Goal: Transaction & Acquisition: Book appointment/travel/reservation

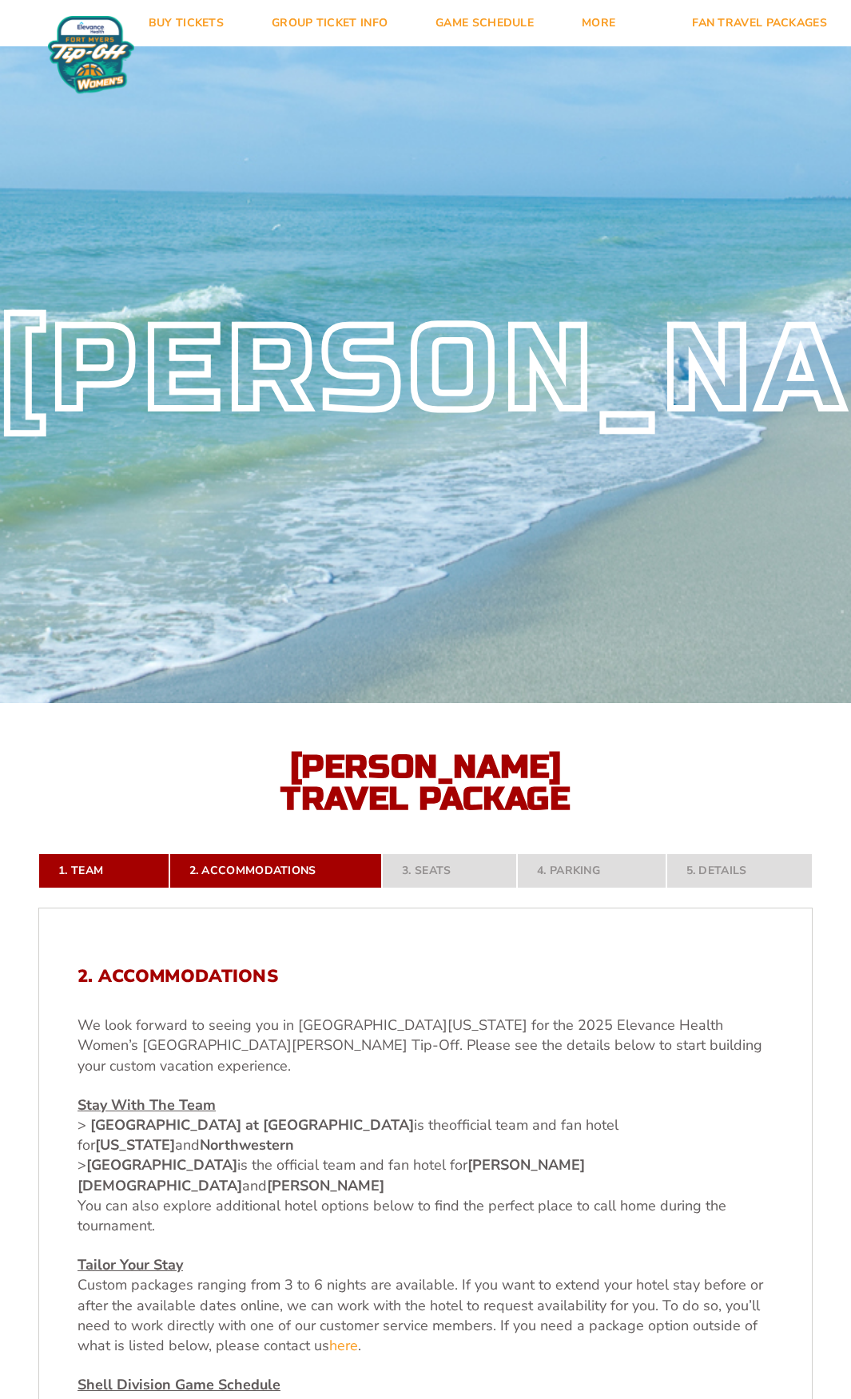
drag, startPoint x: 365, startPoint y: 817, endPoint x: 373, endPoint y: 403, distance: 414.0
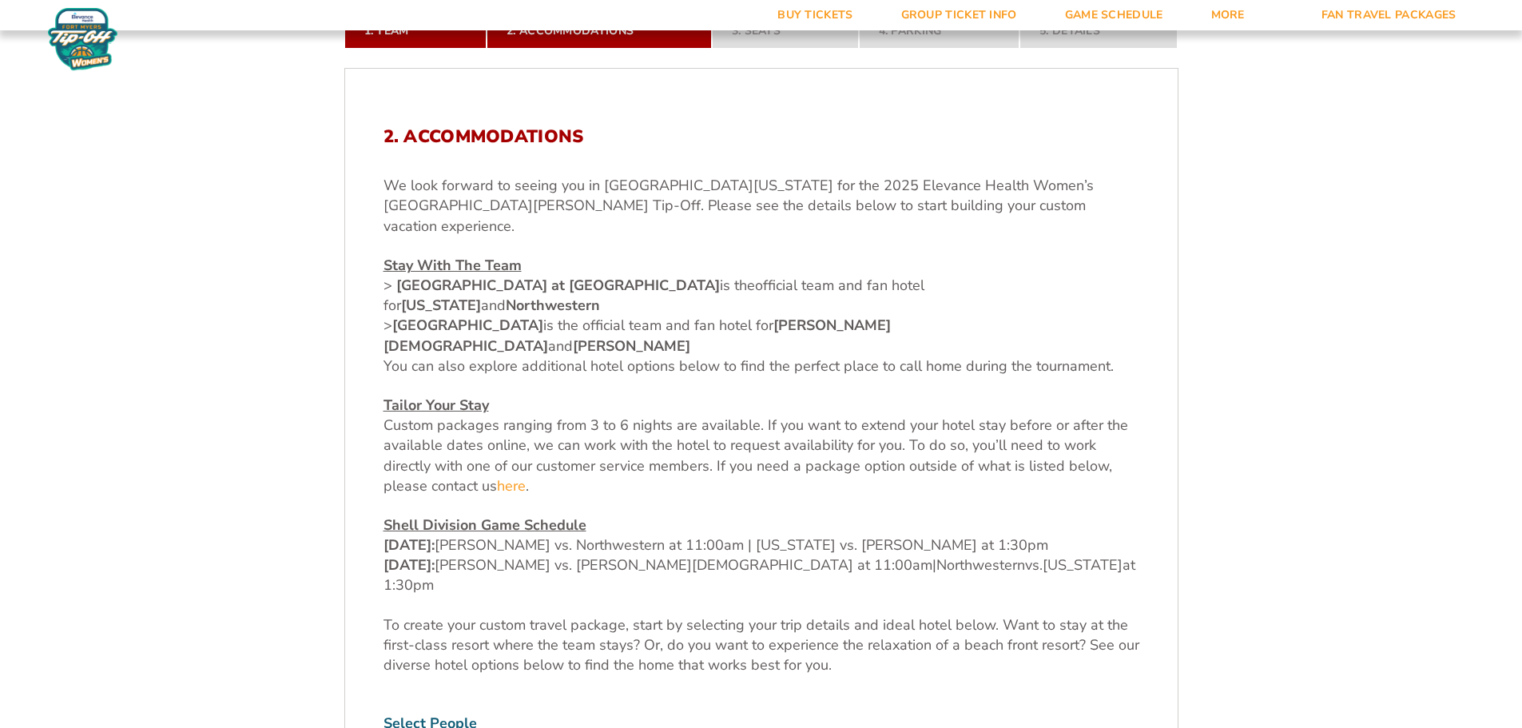
scroll to position [559, 0]
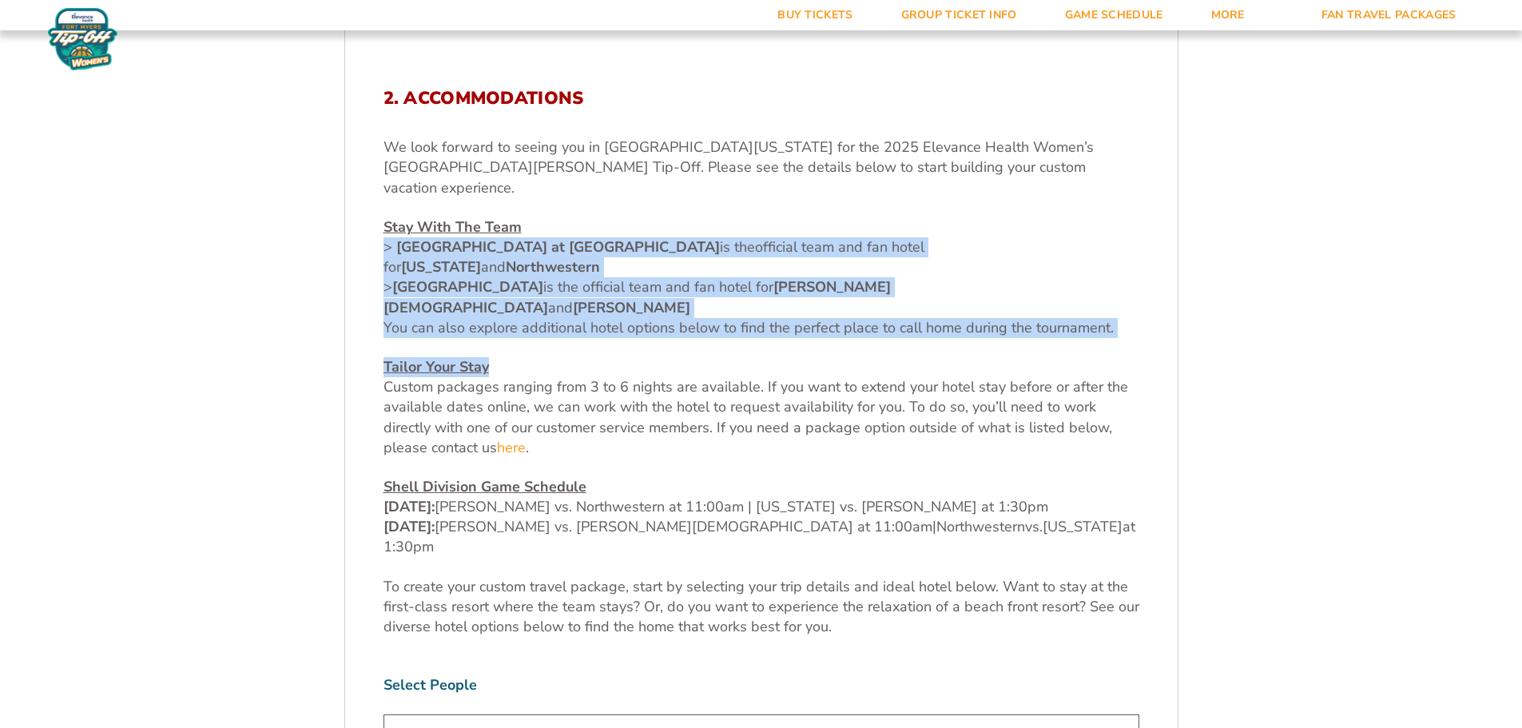
drag, startPoint x: 964, startPoint y: 296, endPoint x: 366, endPoint y: 225, distance: 601.9
click at [543, 277] on strong "[GEOGRAPHIC_DATA]" at bounding box center [467, 286] width 151 height 19
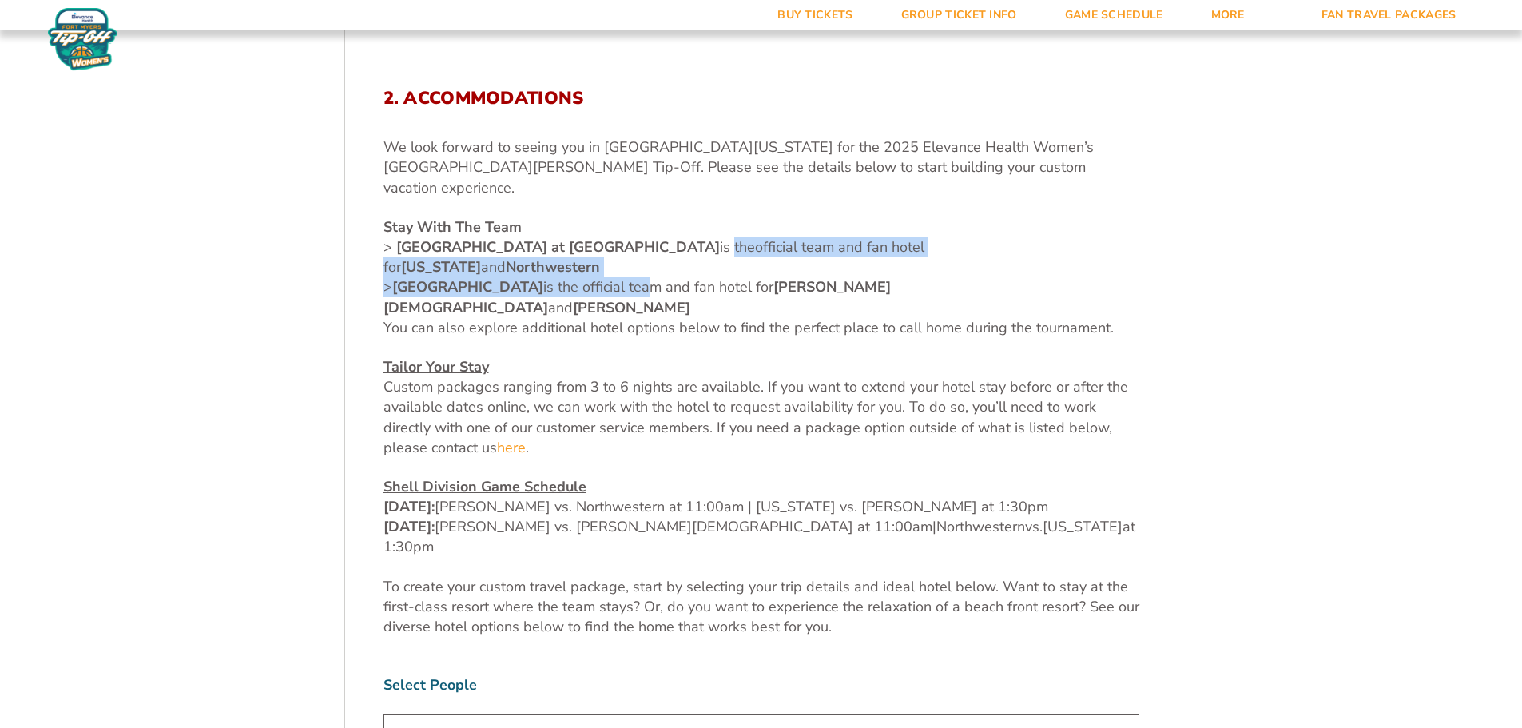
drag, startPoint x: 754, startPoint y: 251, endPoint x: 698, endPoint y: 224, distance: 62.2
click at [698, 224] on p "Stay With The Team > [GEOGRAPHIC_DATA] at [GEOGRAPHIC_DATA] is the official tea…" at bounding box center [762, 277] width 756 height 121
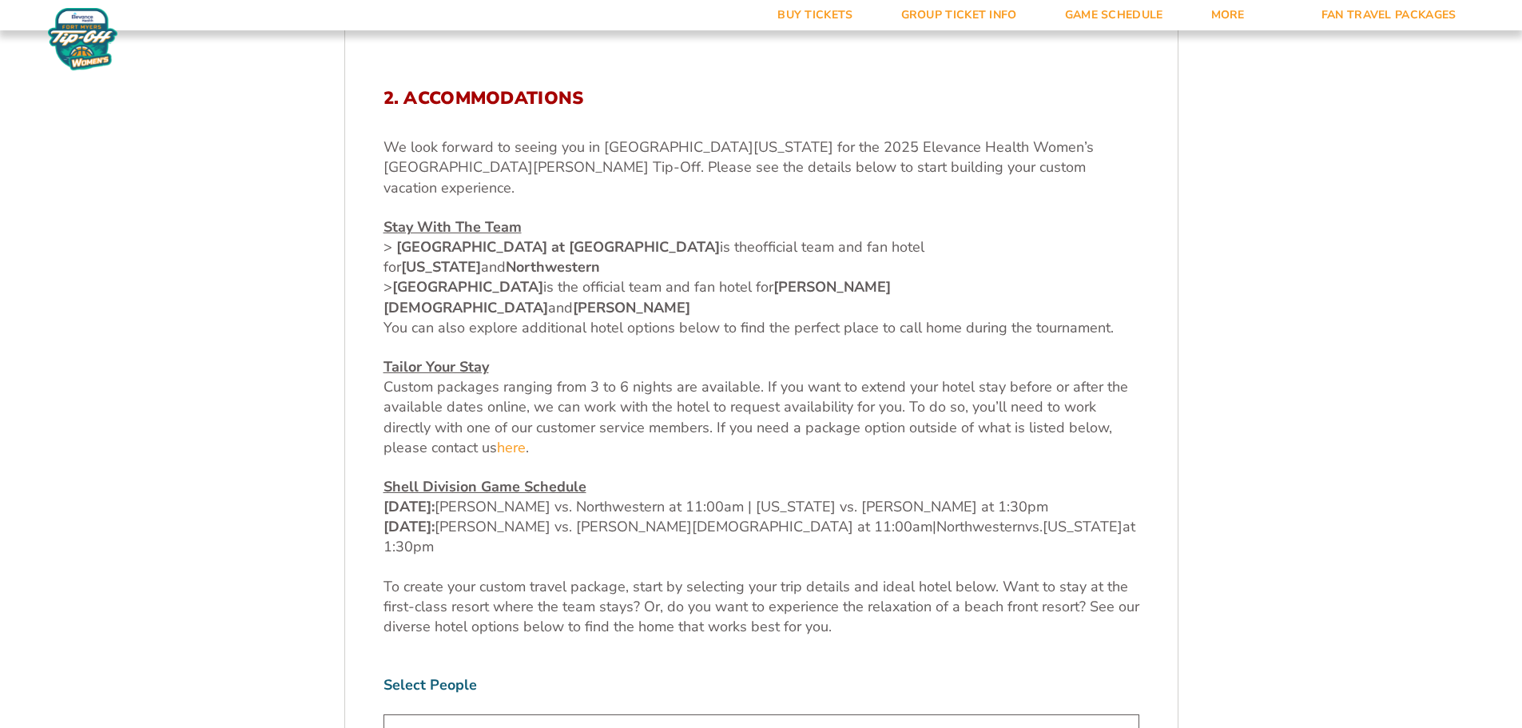
click at [763, 246] on span "official team and fan hotel for Missouri and Northwestern > Marriott Sanibel Ha…" at bounding box center [654, 277] width 541 height 80
drag, startPoint x: 805, startPoint y: 225, endPoint x: 570, endPoint y: 228, distance: 235.0
click at [570, 228] on p "Stay With The Team > Westin Cape Coral Resort at Marina Village is the official…" at bounding box center [762, 277] width 756 height 121
click at [706, 318] on span "You can also explore additional hotel options below to find the perfect place t…" at bounding box center [749, 327] width 730 height 19
drag, startPoint x: 765, startPoint y: 245, endPoint x: 729, endPoint y: 247, distance: 36.0
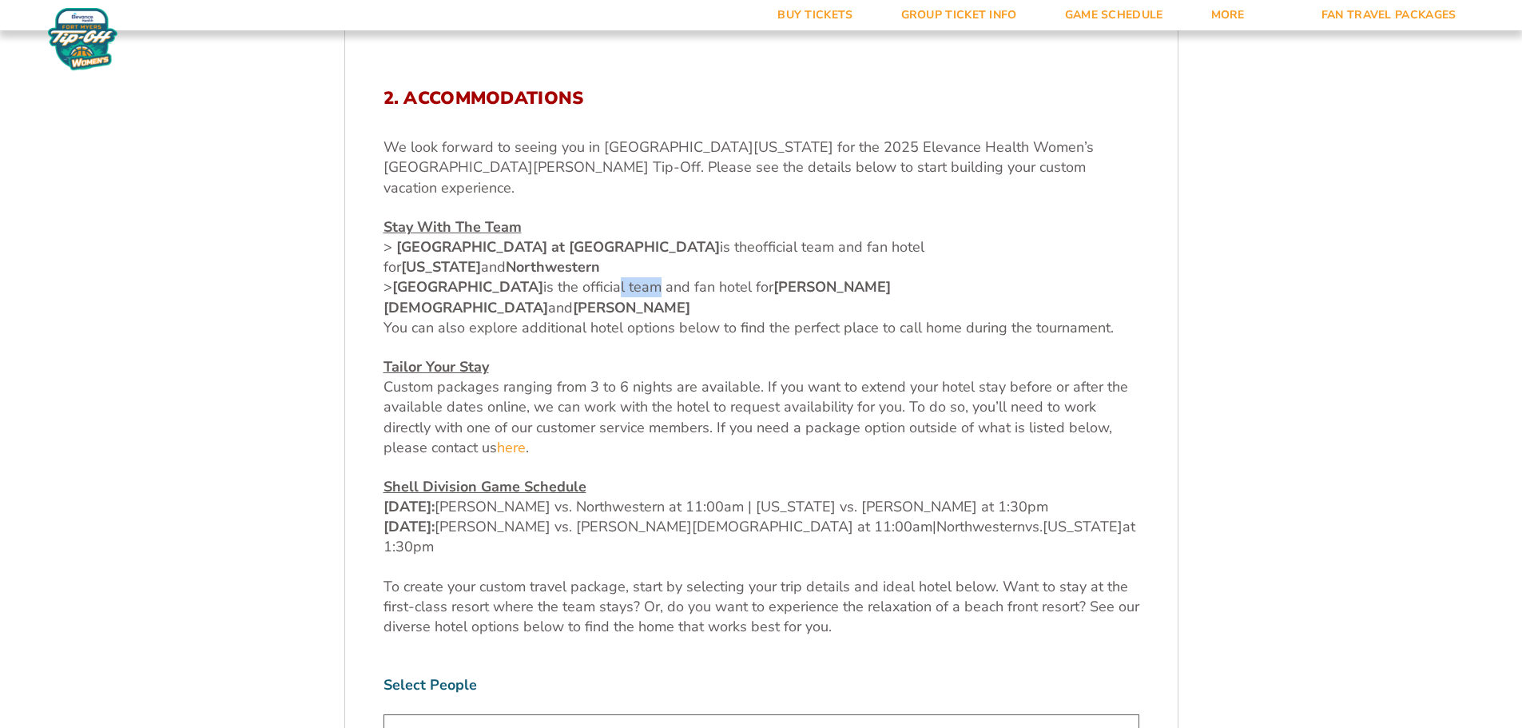
click at [729, 247] on span "official team and fan hotel for Missouri and Northwestern > Marriott Sanibel Ha…" at bounding box center [654, 277] width 541 height 80
click at [680, 279] on div "We look forward to seeing you in Southwest Florida for the 2025 Elevance Health…" at bounding box center [762, 386] width 756 height 499
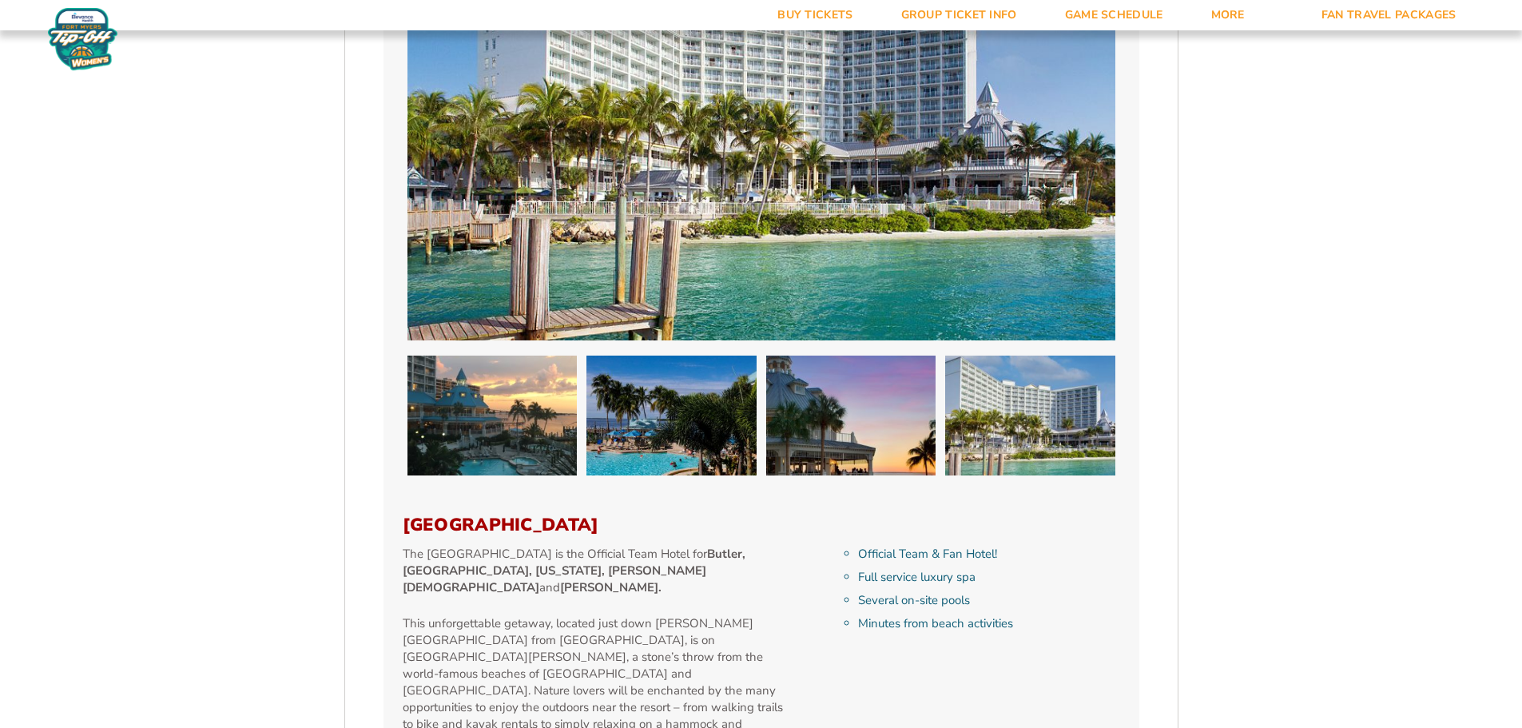
scroll to position [1039, 0]
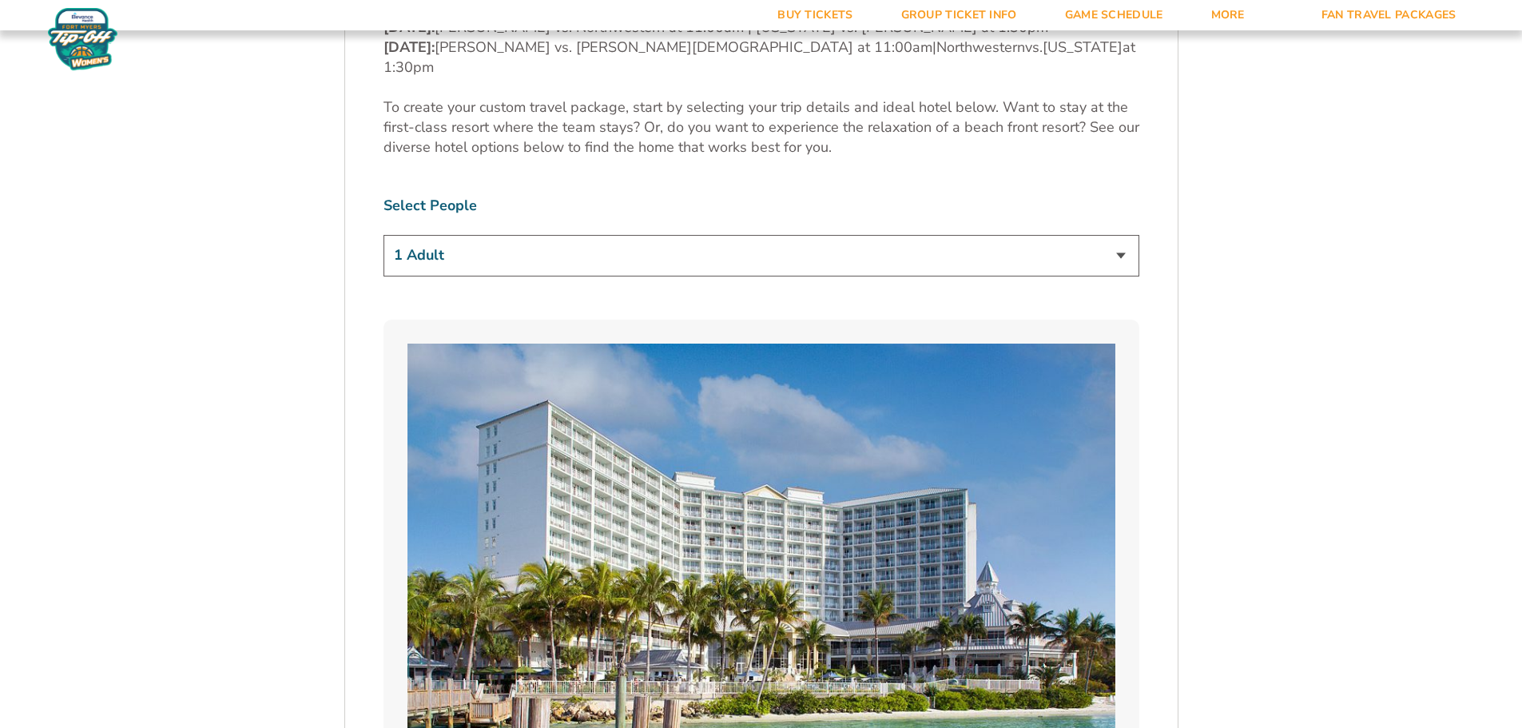
click at [679, 235] on select "1 Adult 2 Adults 3 Adults 4 Adults 2 Adults + 1 Child 2 Adults + 2 Children 2 A…" at bounding box center [762, 255] width 756 height 41
select select "2 Adults + 1 Child"
click at [384, 235] on select "1 Adult 2 Adults 3 Adults 4 Adults 2 Adults + 1 Child 2 Adults + 2 Children 2 A…" at bounding box center [762, 255] width 756 height 41
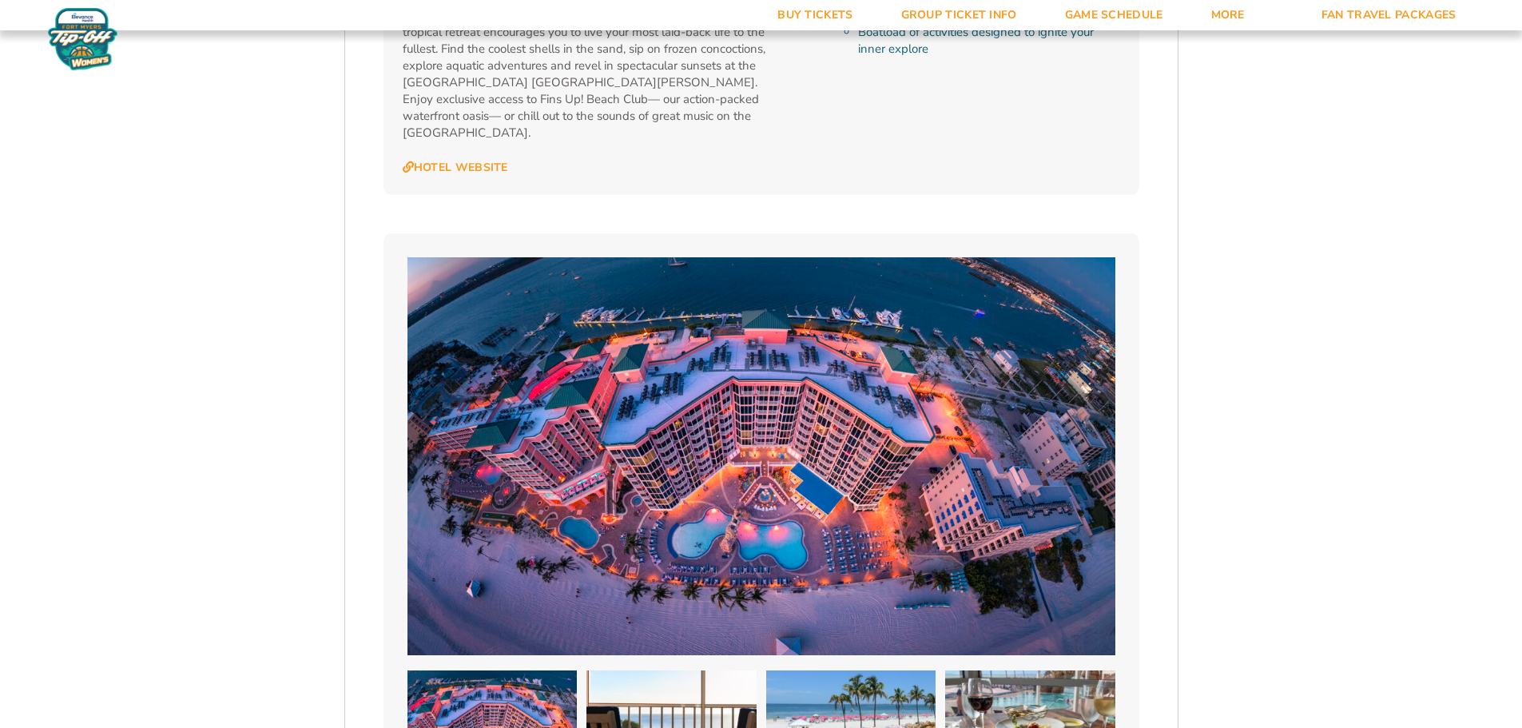
scroll to position [4475, 0]
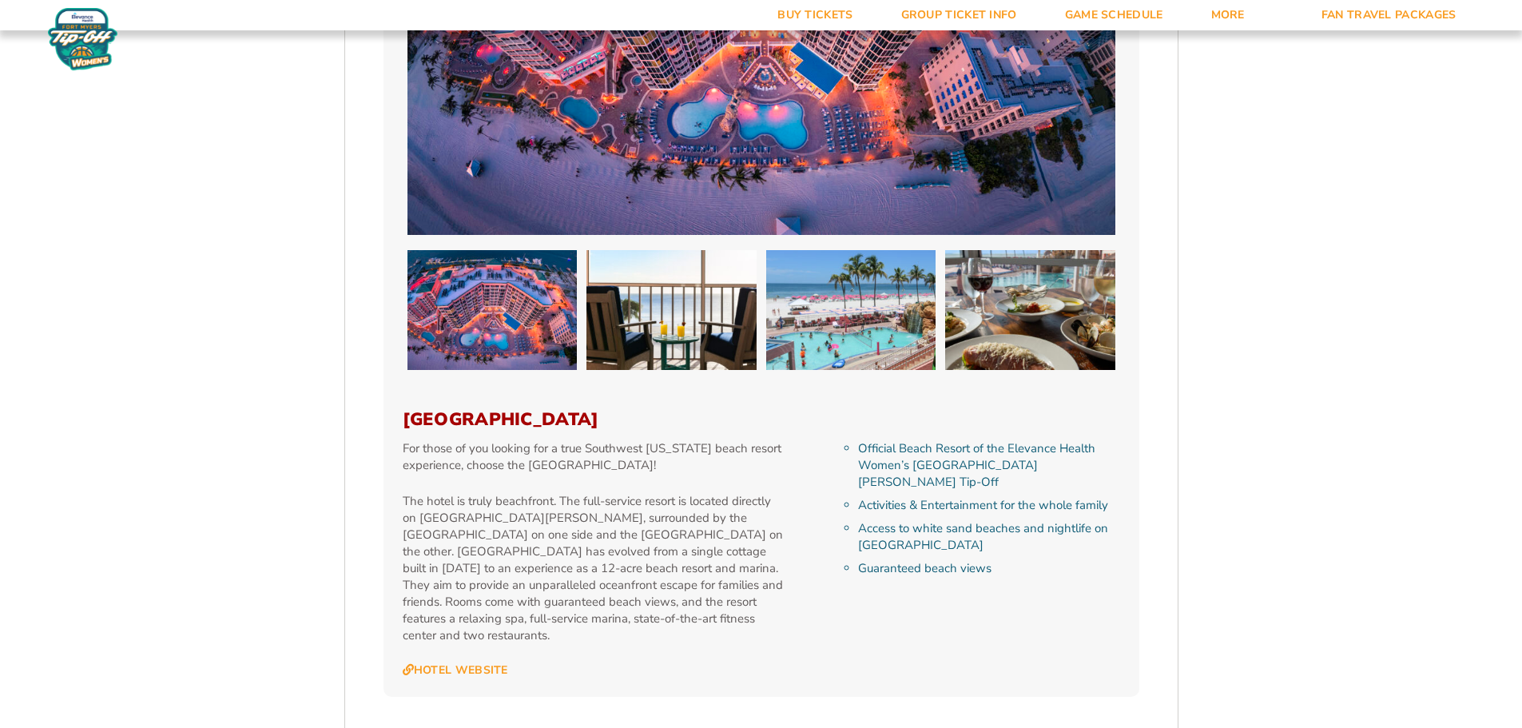
click at [612, 409] on h3 "[GEOGRAPHIC_DATA]" at bounding box center [762, 419] width 718 height 21
click at [706, 250] on img at bounding box center [672, 310] width 170 height 120
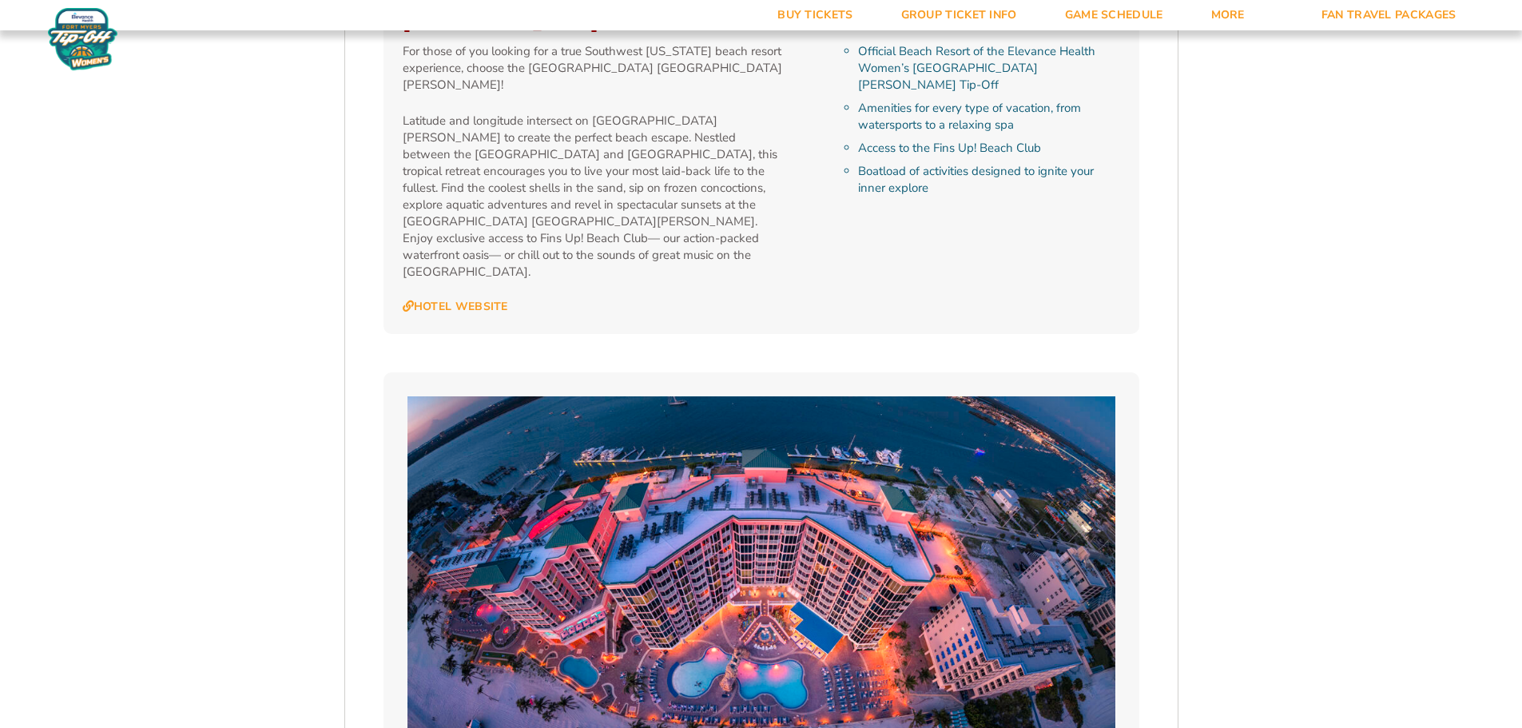
click at [563, 396] on img at bounding box center [762, 595] width 708 height 398
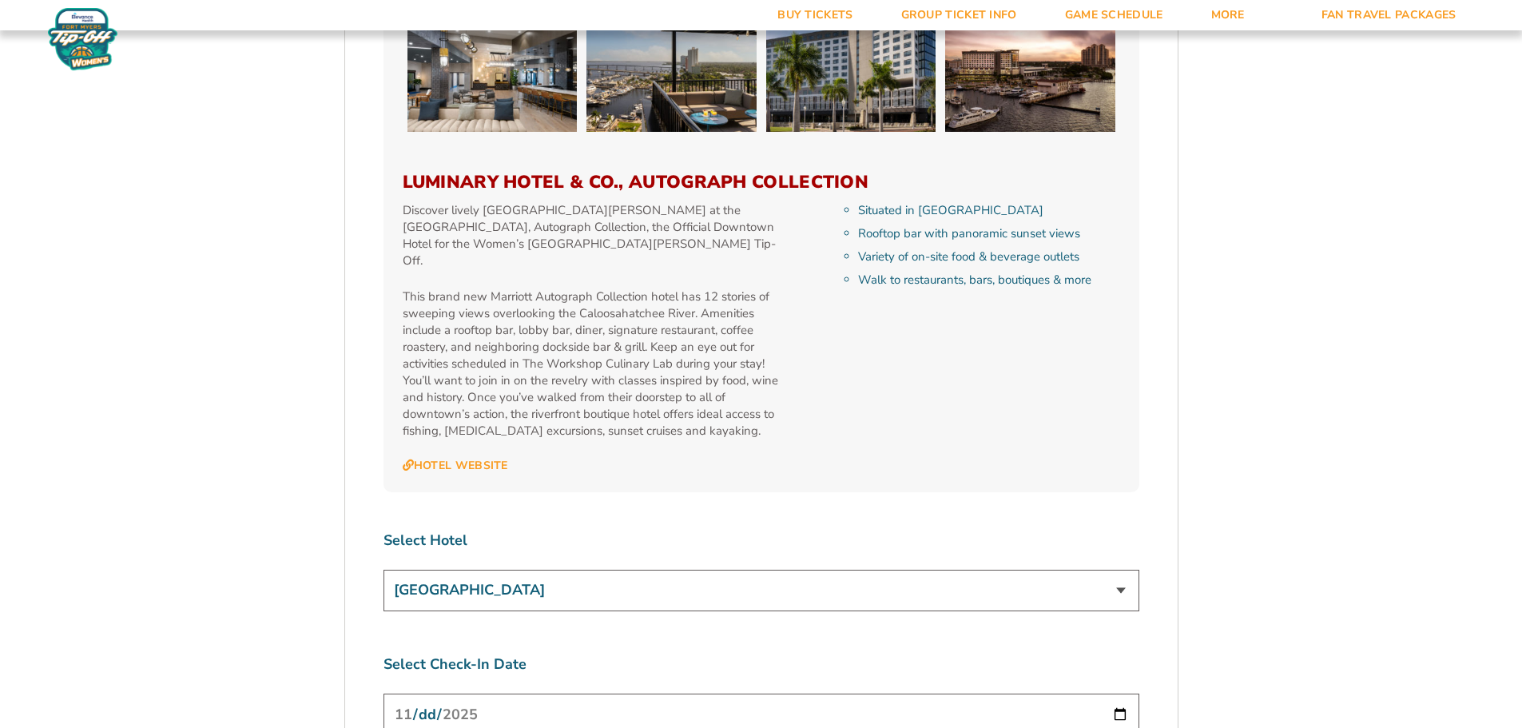
scroll to position [5674, 0]
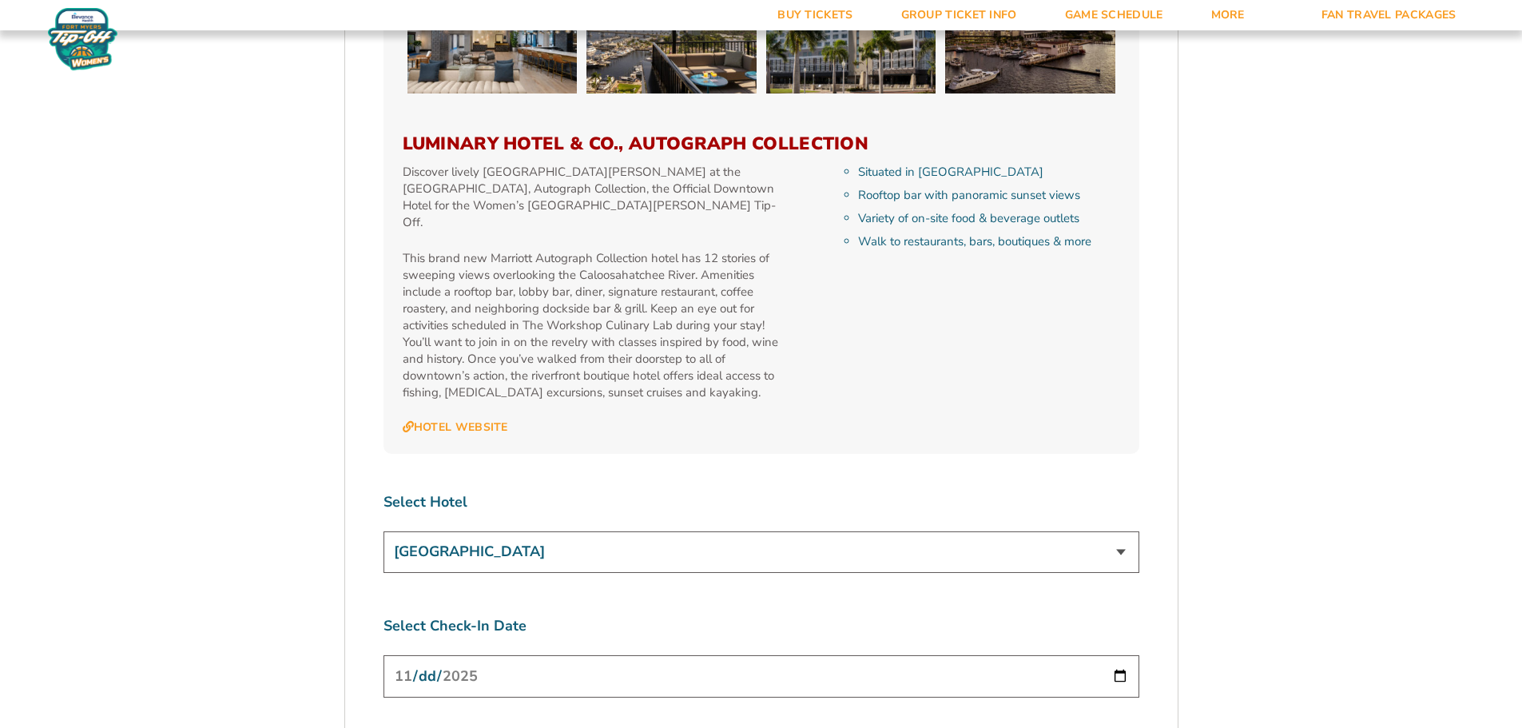
click at [588, 531] on select "Marriott Sanibel Harbour Resort & Spa The Westin Cape Coral Resort at Marina Vi…" at bounding box center [762, 551] width 756 height 41
select select "12373"
click at [384, 531] on select "Marriott Sanibel Harbour Resort & Spa The Westin Cape Coral Resort at Marina Vi…" at bounding box center [762, 551] width 756 height 41
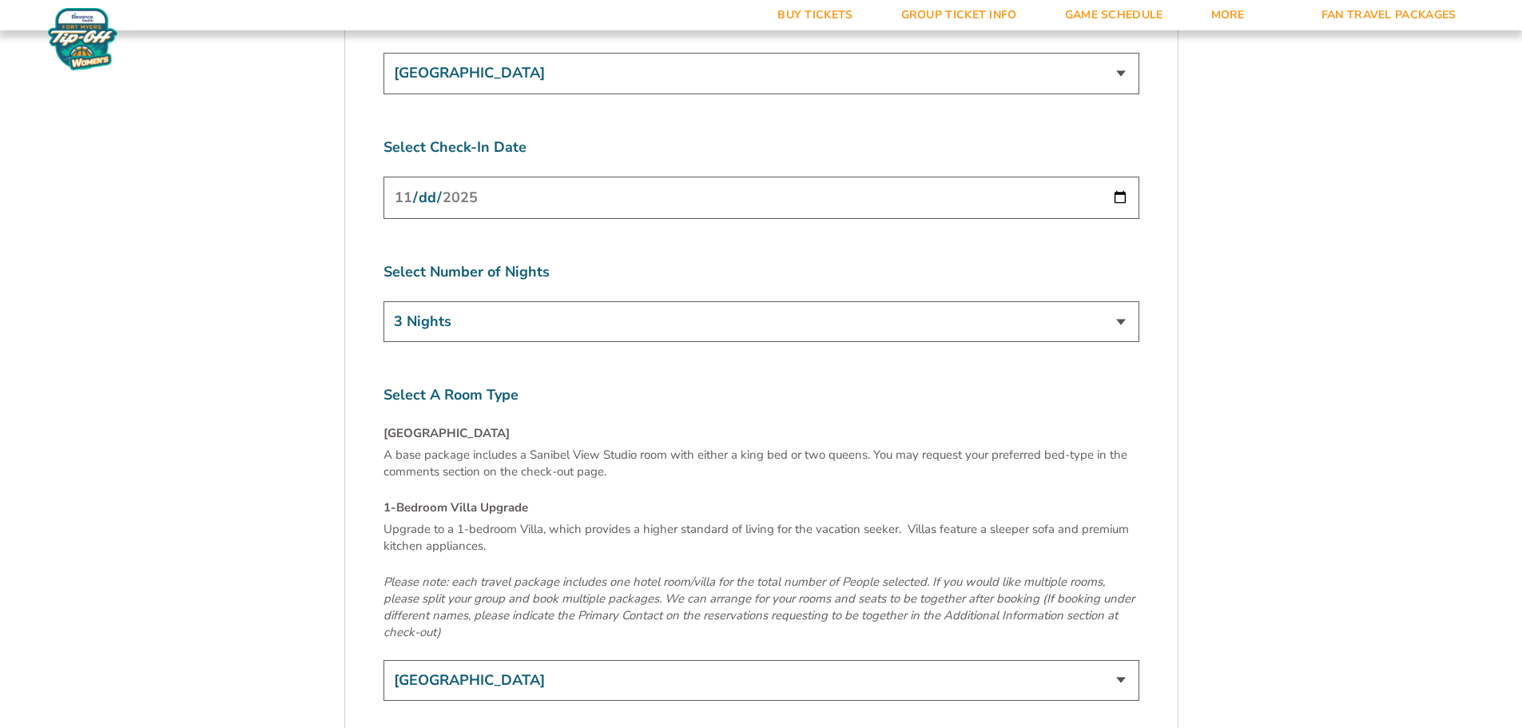
scroll to position [6153, 0]
click at [642, 659] on select "Sanibel View Studio 1-Bedroom Villa Upgrade (+$165 per night)" at bounding box center [762, 679] width 756 height 41
click at [384, 659] on select "Sanibel View Studio 1-Bedroom Villa Upgrade (+$165 per night)" at bounding box center [762, 679] width 756 height 41
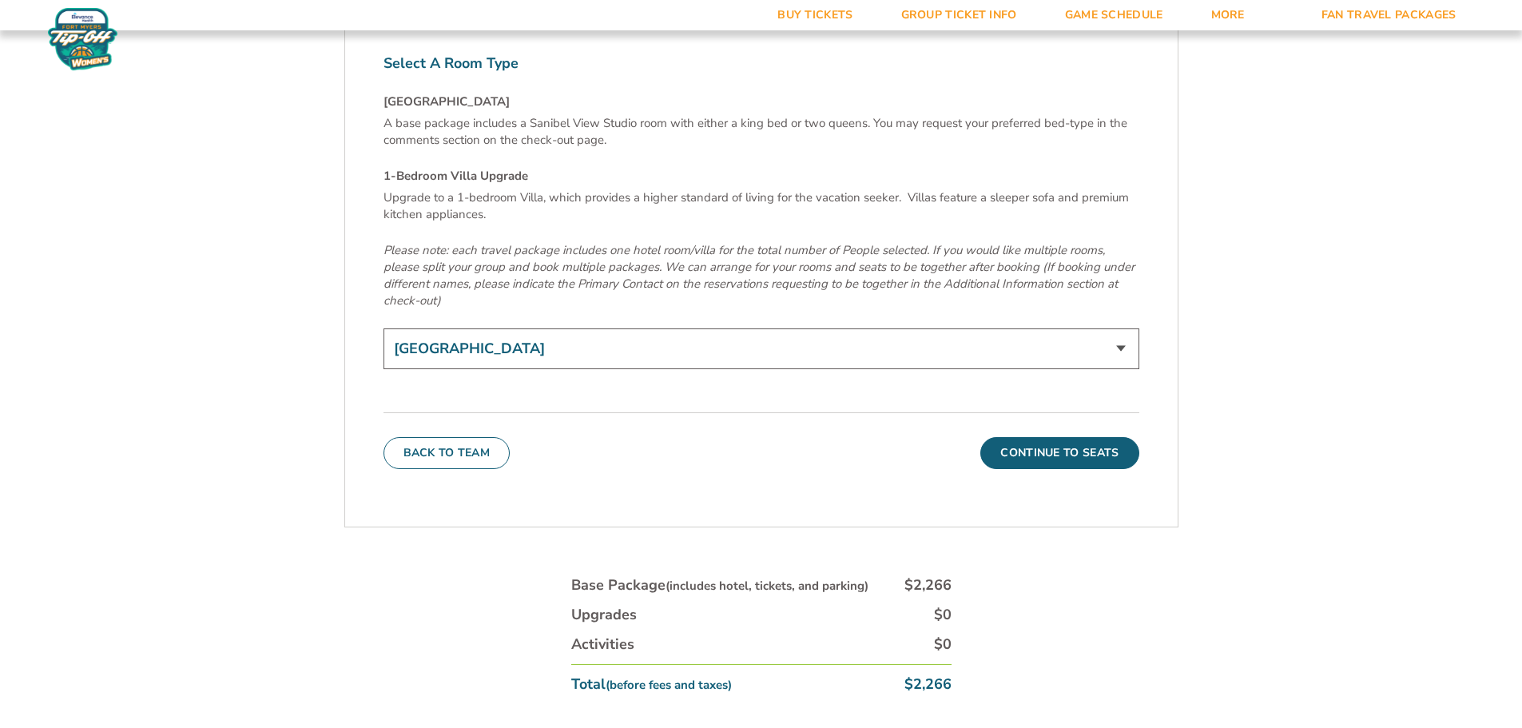
scroll to position [6553, 0]
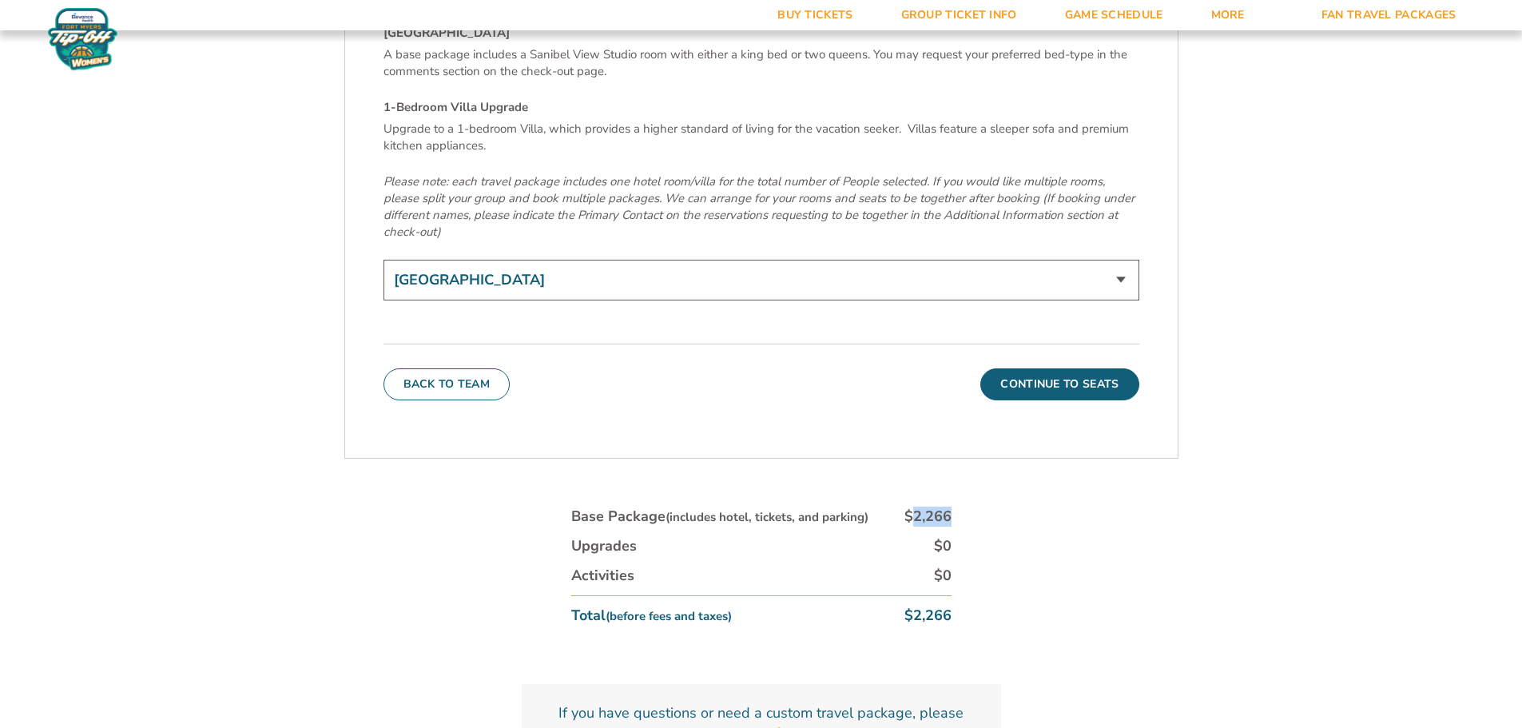
drag, startPoint x: 913, startPoint y: 303, endPoint x: 961, endPoint y: 307, distance: 48.1
click at [1018, 368] on button "Continue To Seats" at bounding box center [1060, 384] width 158 height 32
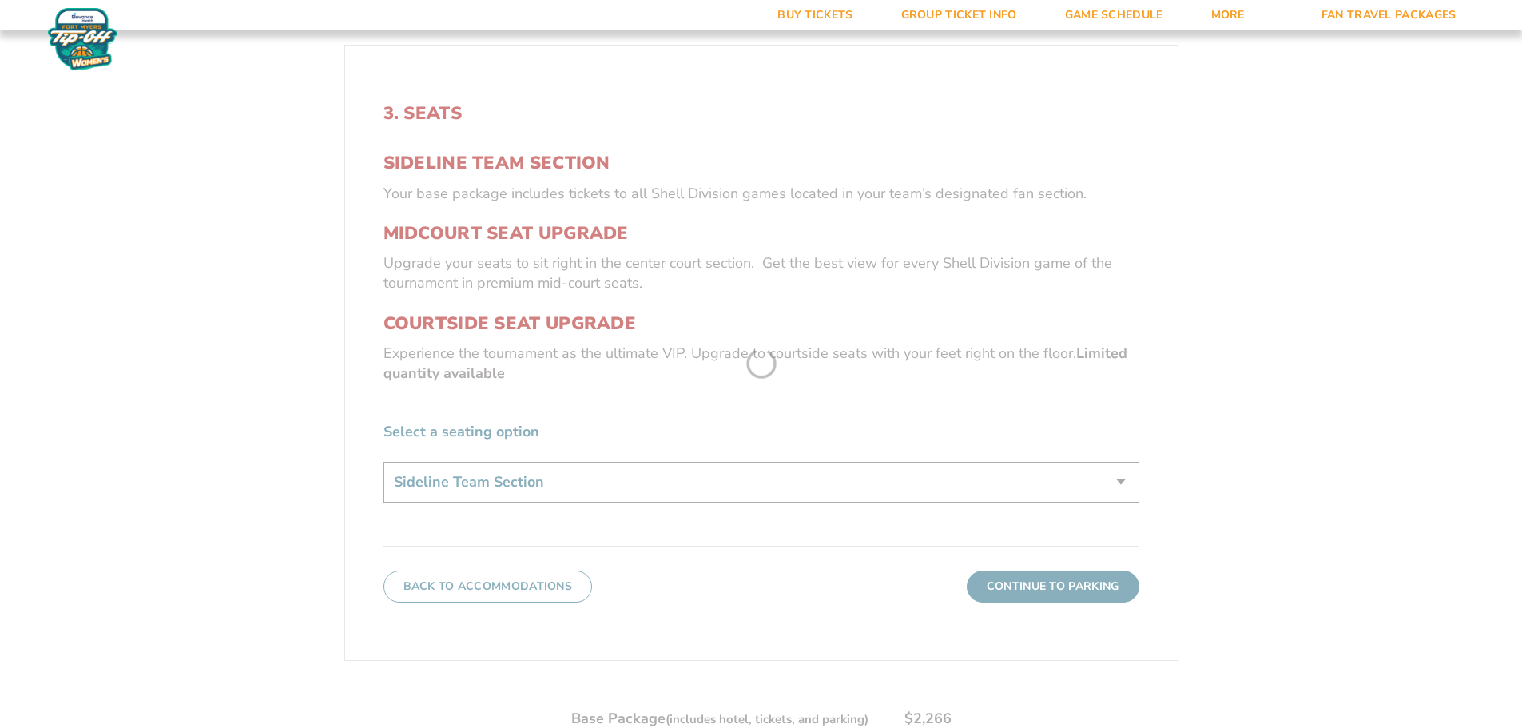
scroll to position [584, 0]
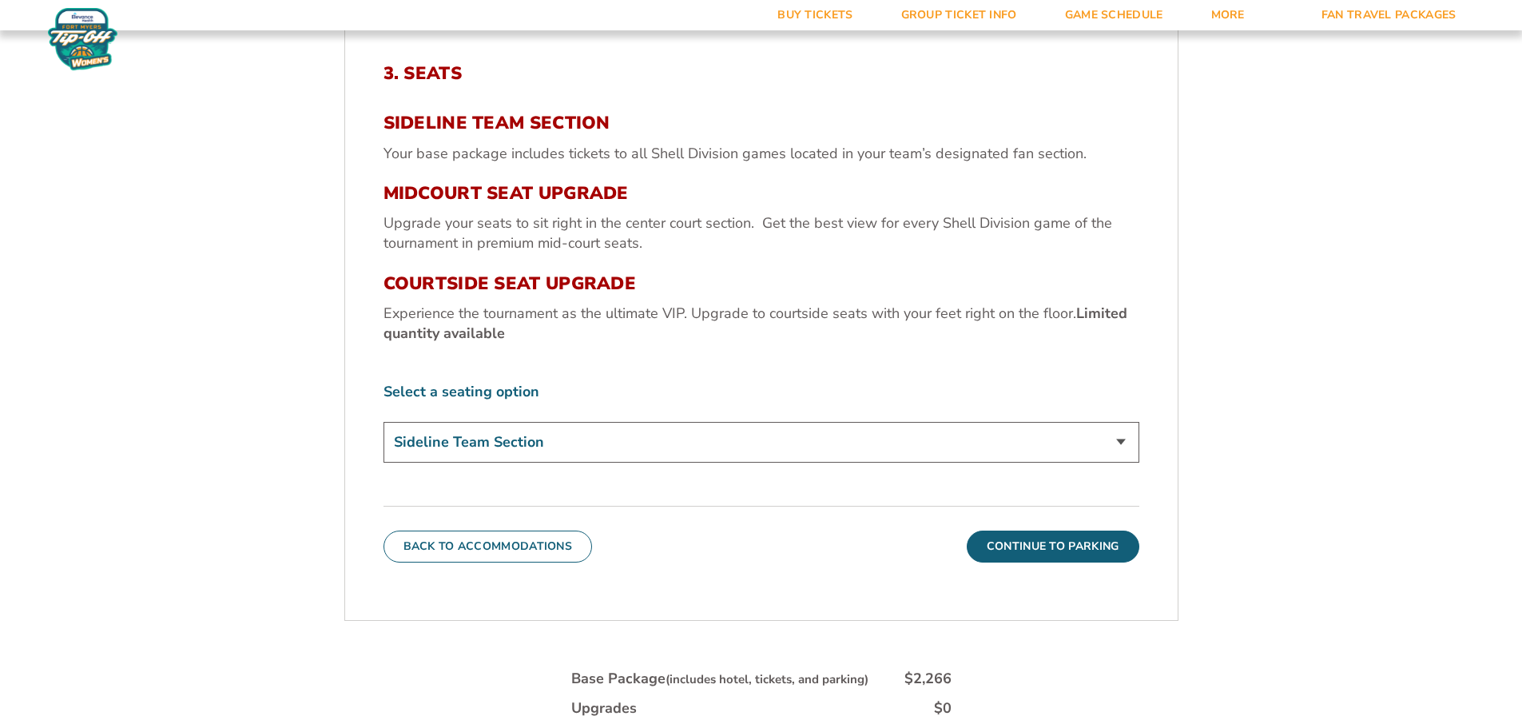
click at [804, 416] on div "Select a seating option Sideline Team Section Midcourt Seat Upgrade (+$70 per p…" at bounding box center [762, 424] width 756 height 85
click at [822, 442] on select "Sideline Team Section Midcourt Seat Upgrade (+$70 per person) Courtside Seat Up…" at bounding box center [762, 442] width 756 height 41
click at [826, 325] on p "Experience the tournament as the ultimate VIP. Upgrade to courtside seats with …" at bounding box center [762, 324] width 756 height 40
click at [1037, 534] on button "Continue To Parking" at bounding box center [1053, 547] width 173 height 32
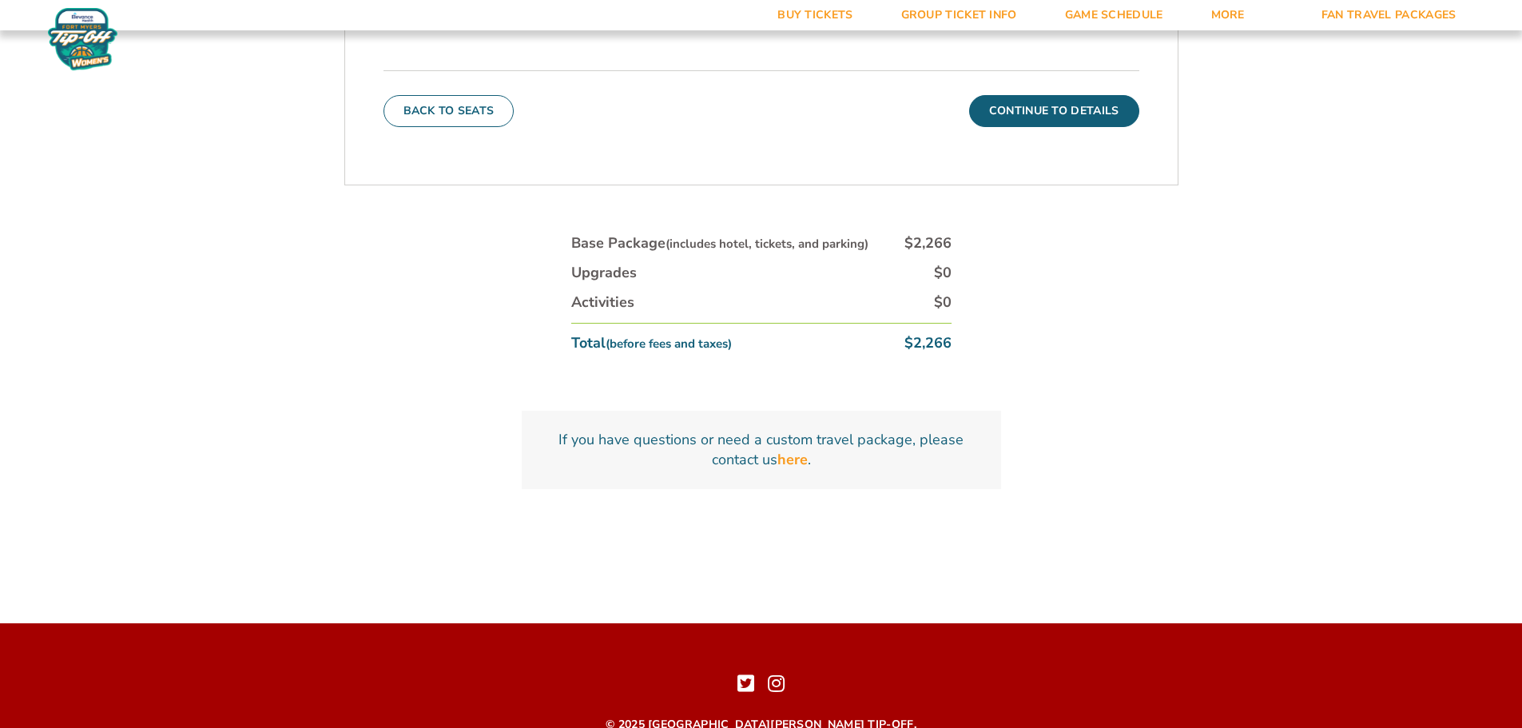
scroll to position [744, 0]
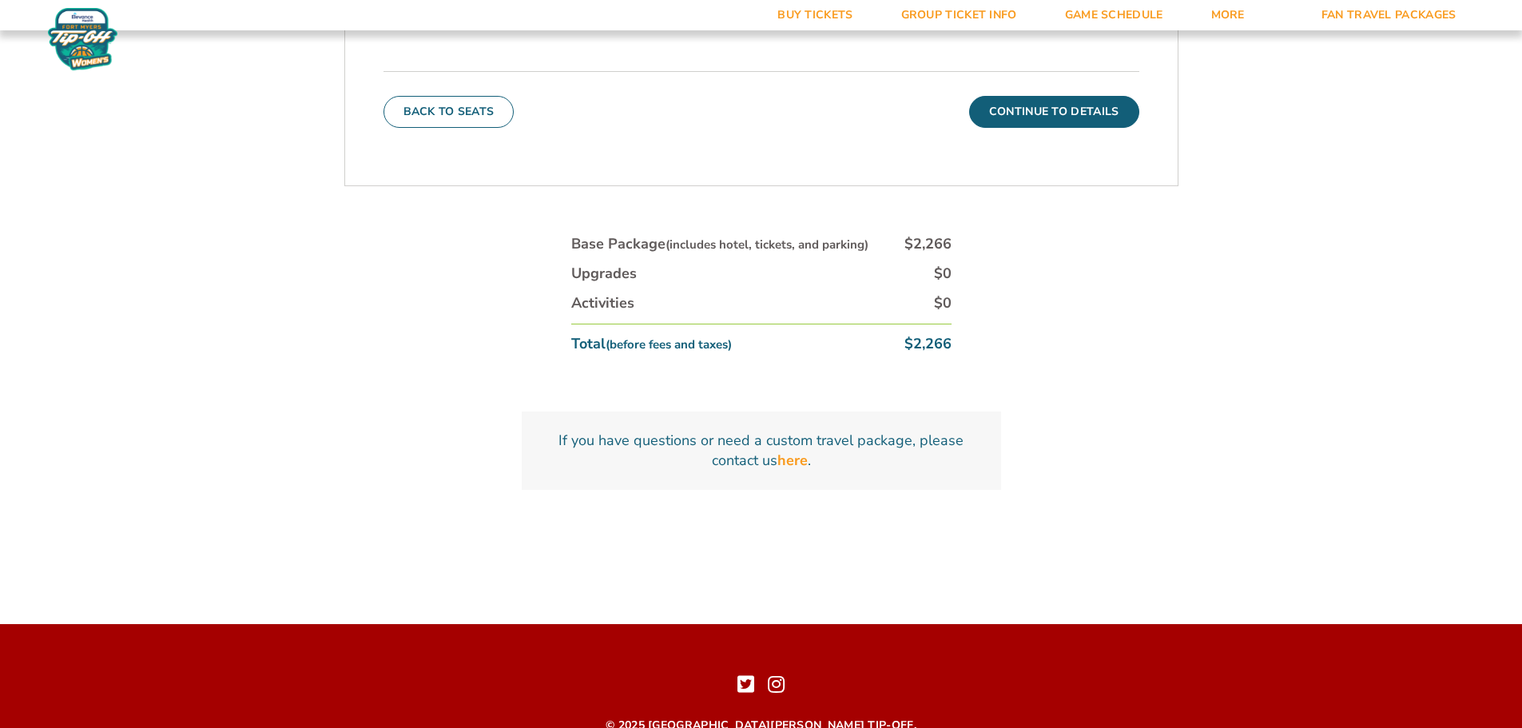
drag, startPoint x: 910, startPoint y: 282, endPoint x: 810, endPoint y: 257, distance: 103.7
click at [810, 257] on ul "Base Package (includes hotel, tickets, and parking) $2,266 Upgrades $0 Activiti…" at bounding box center [761, 294] width 380 height 120
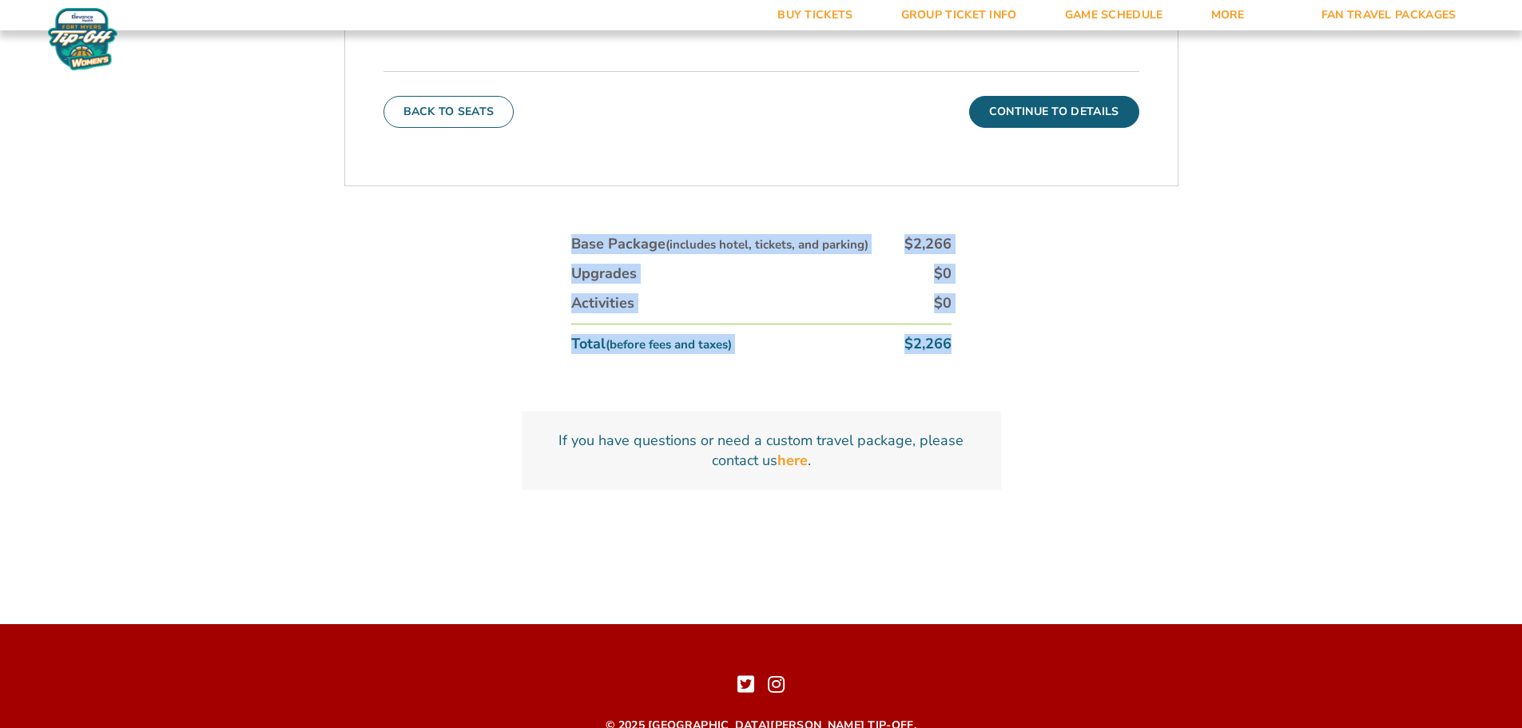
drag, startPoint x: 915, startPoint y: 327, endPoint x: 559, endPoint y: 250, distance: 364.6
click at [559, 250] on div "1. Team 2. Accommodations 3. Seats 4. Parking 5. Details 1. Team Select Your Te…" at bounding box center [761, 159] width 911 height 814
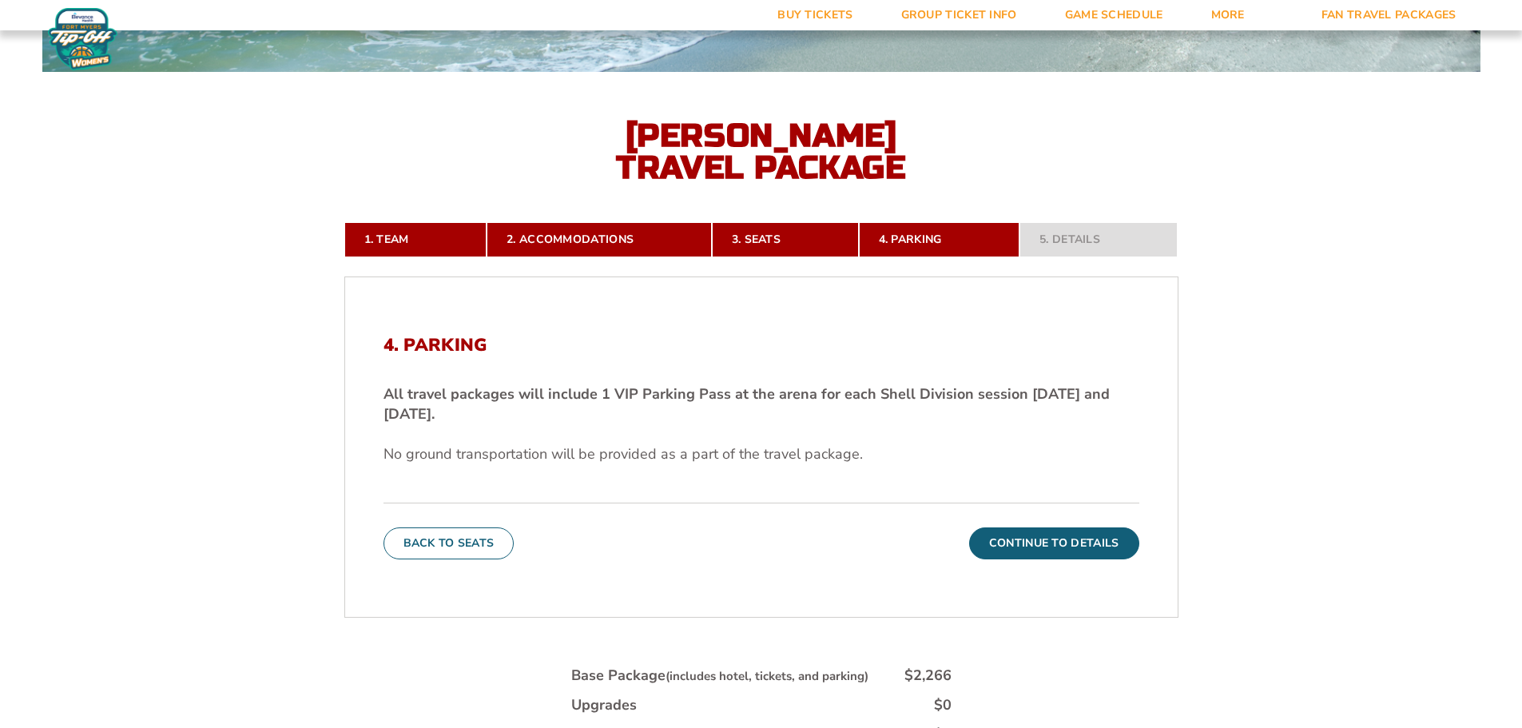
scroll to position [160, 0]
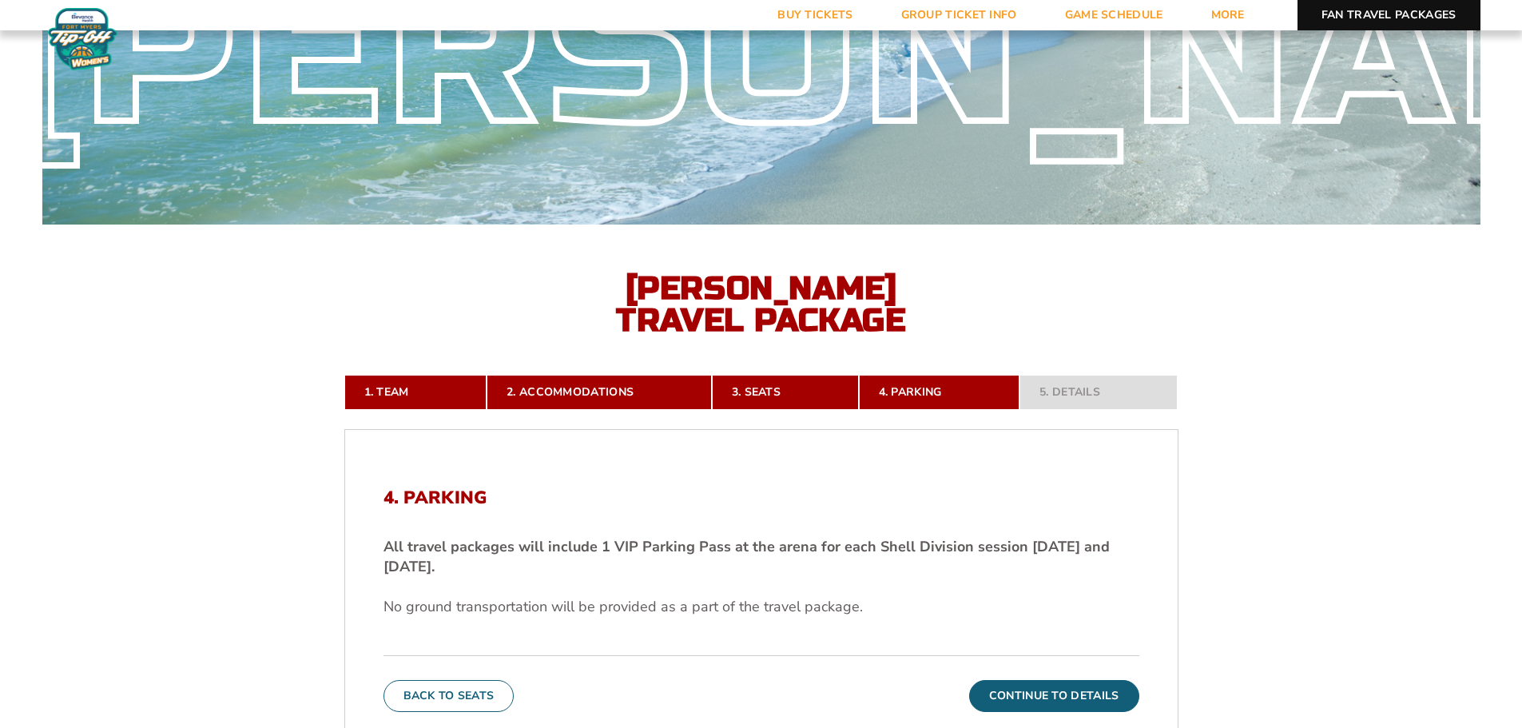
click at [1398, 12] on link "Fan Travel Packages" at bounding box center [1389, 15] width 183 height 30
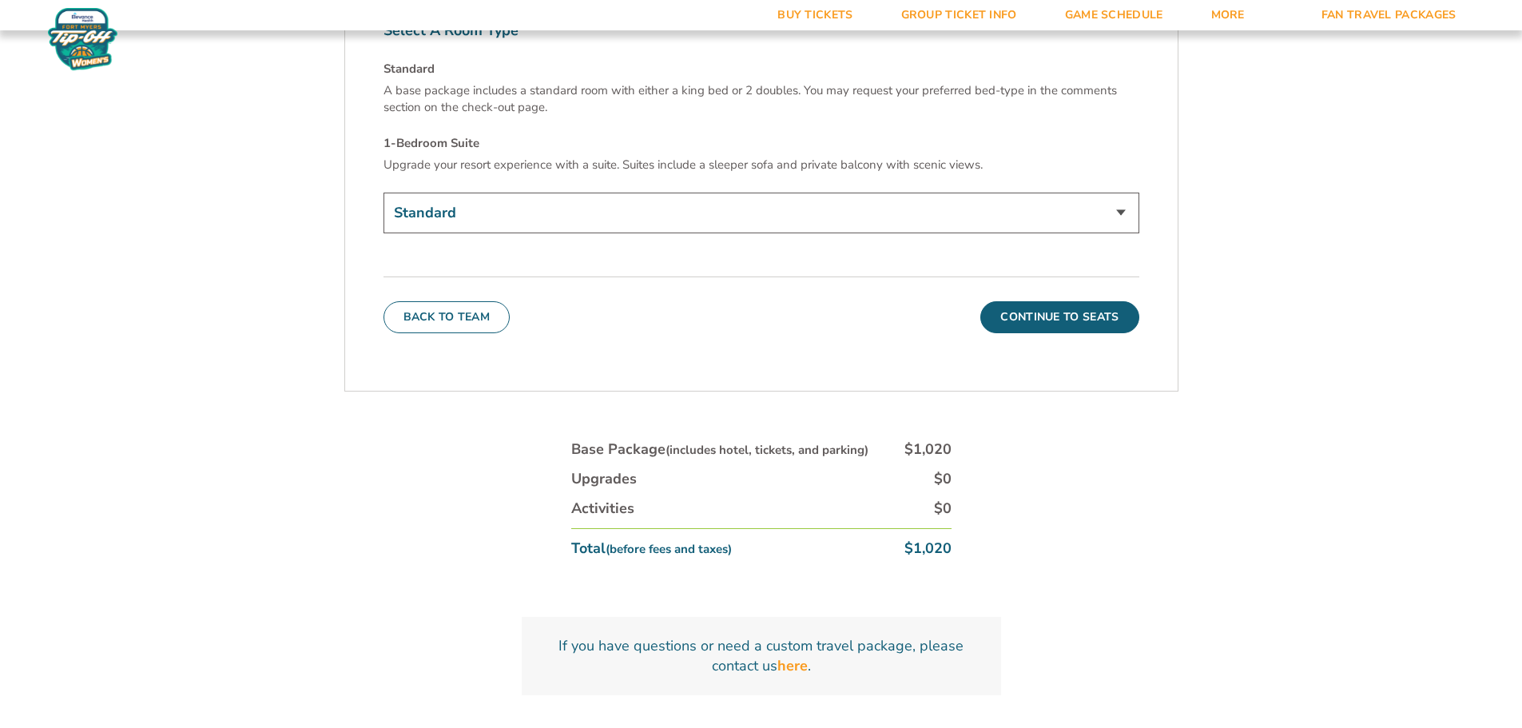
scroll to position [6378, 0]
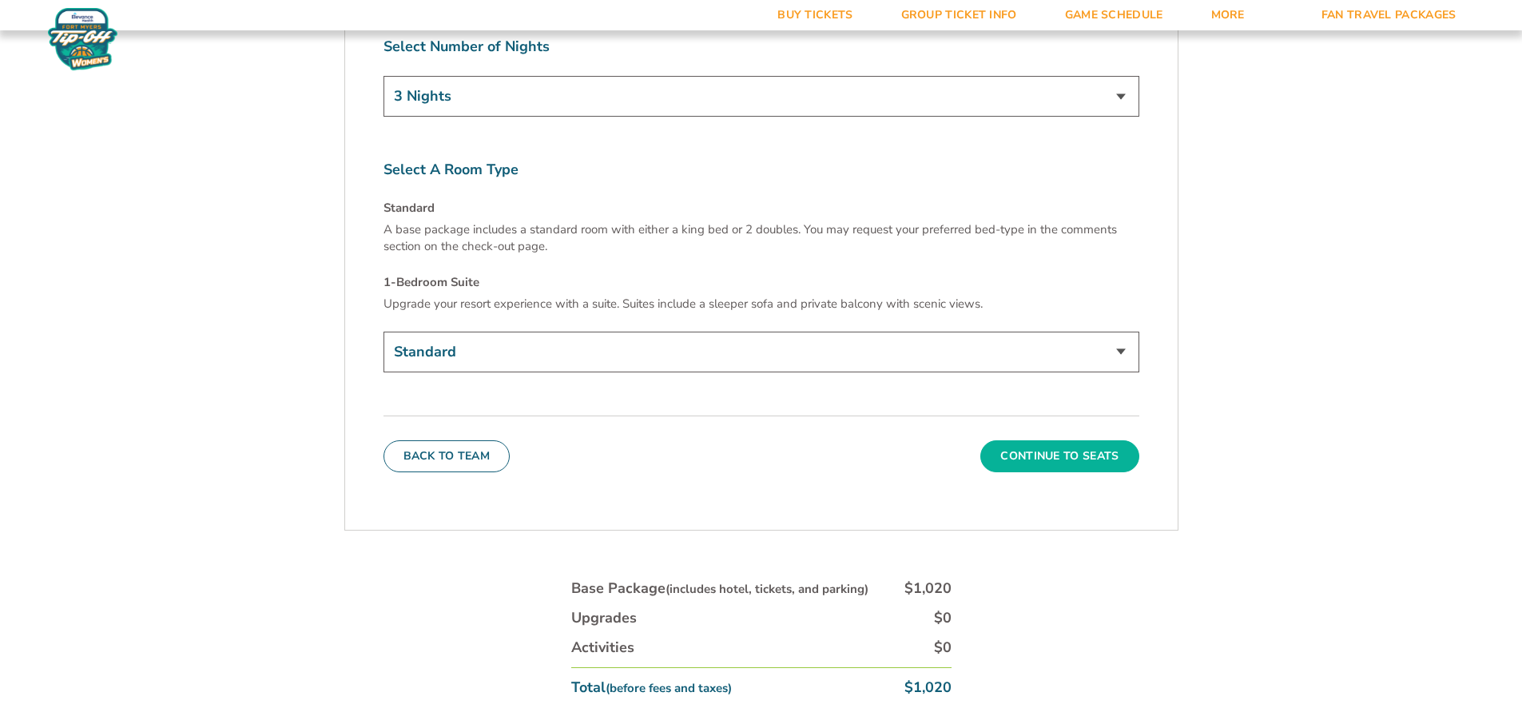
click at [1073, 440] on button "Continue To Seats" at bounding box center [1060, 456] width 158 height 32
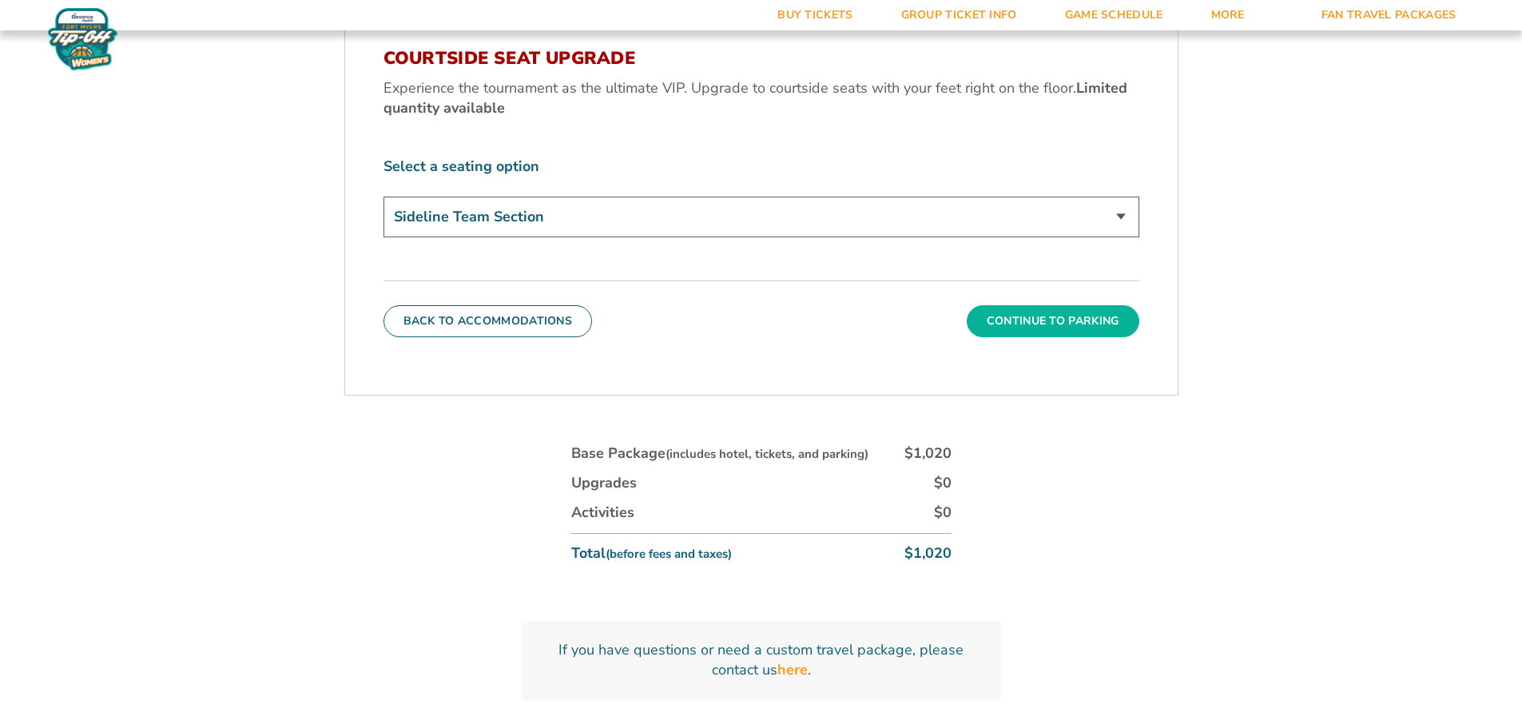
click at [1044, 315] on button "Continue To Parking" at bounding box center [1053, 321] width 173 height 32
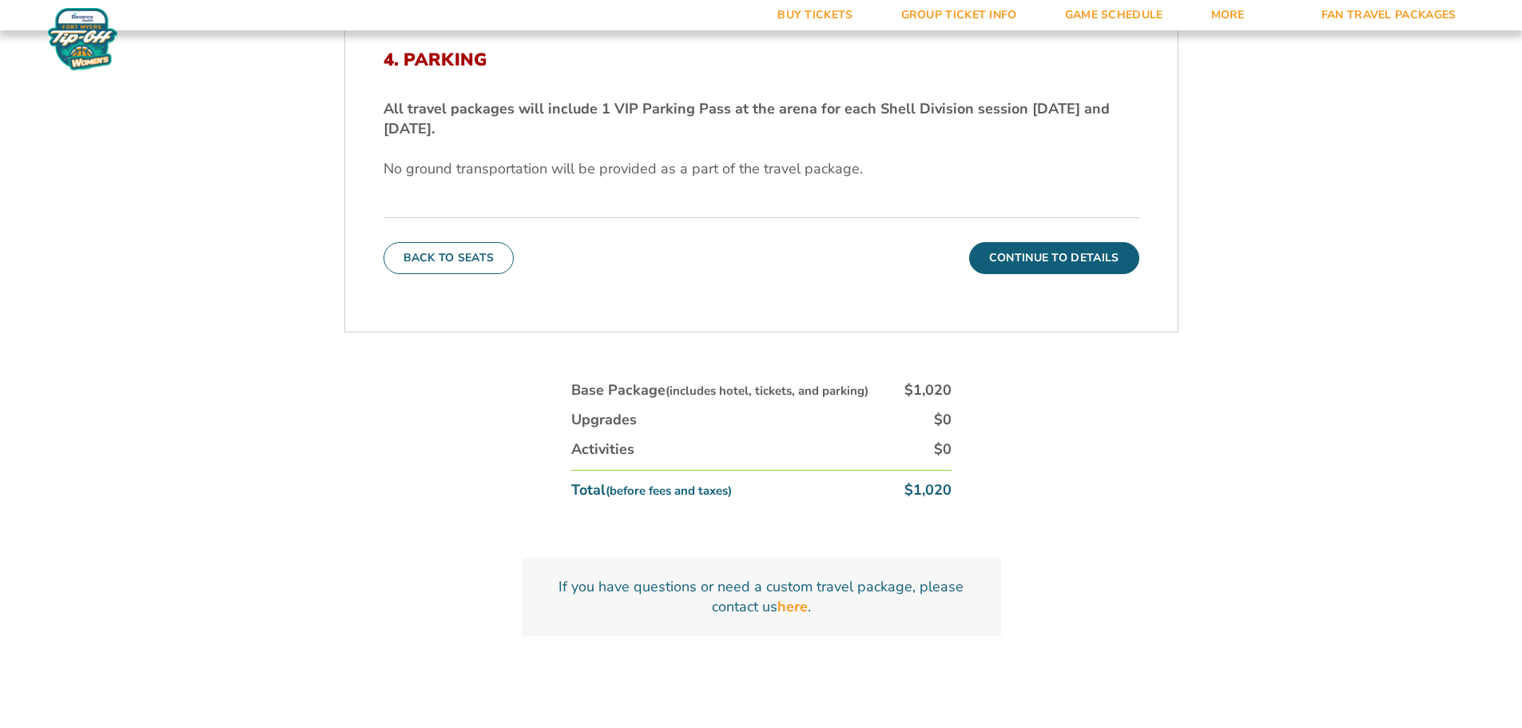
scroll to position [664, 0]
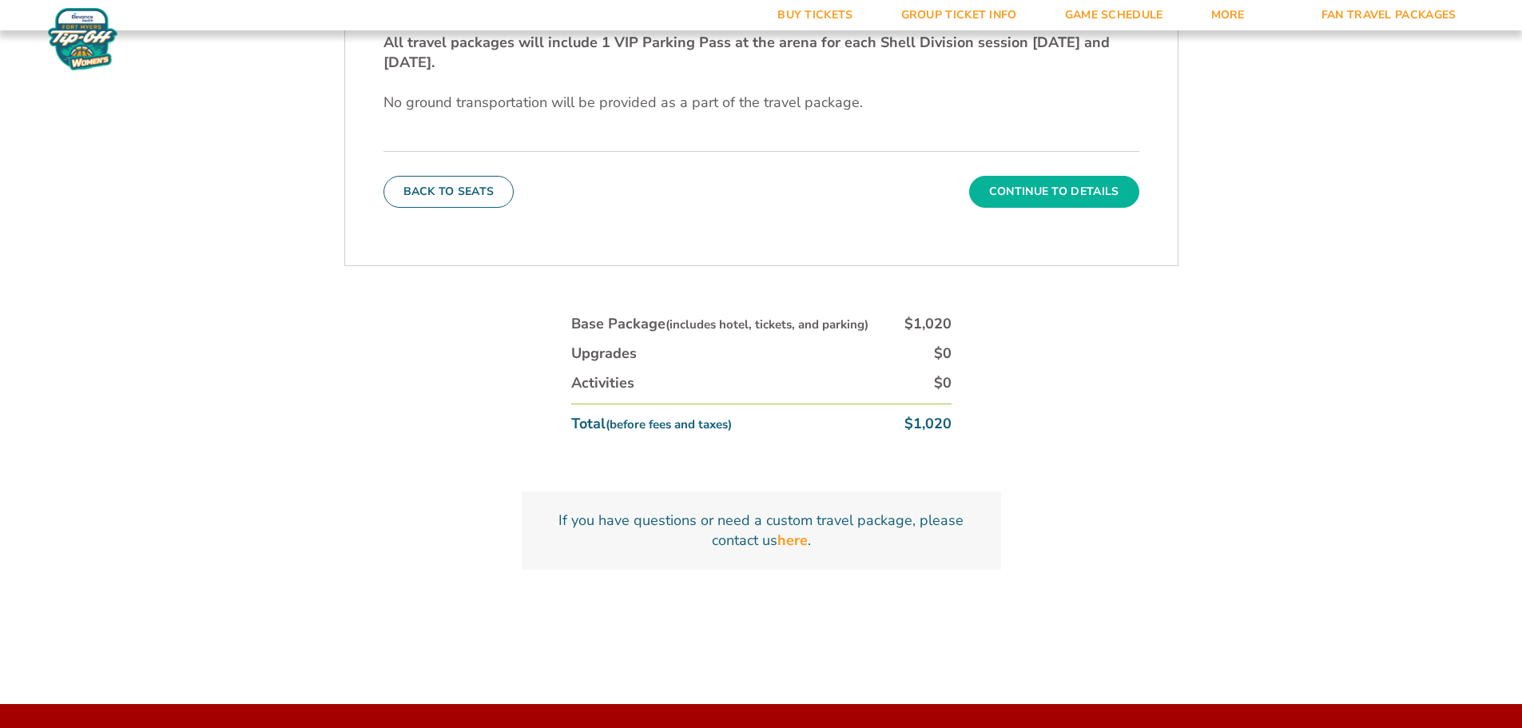
click at [1078, 194] on button "Continue To Details" at bounding box center [1054, 192] width 170 height 32
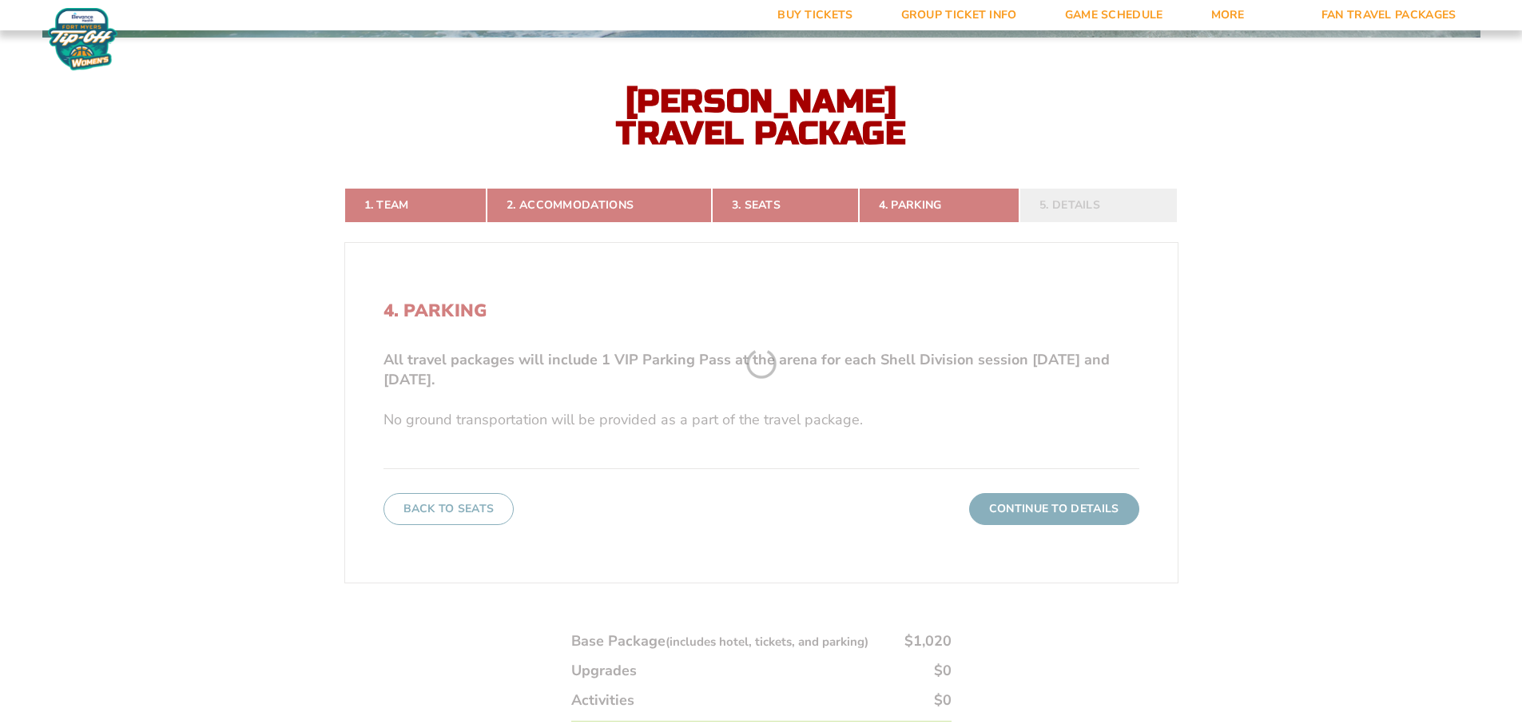
scroll to position [344, 0]
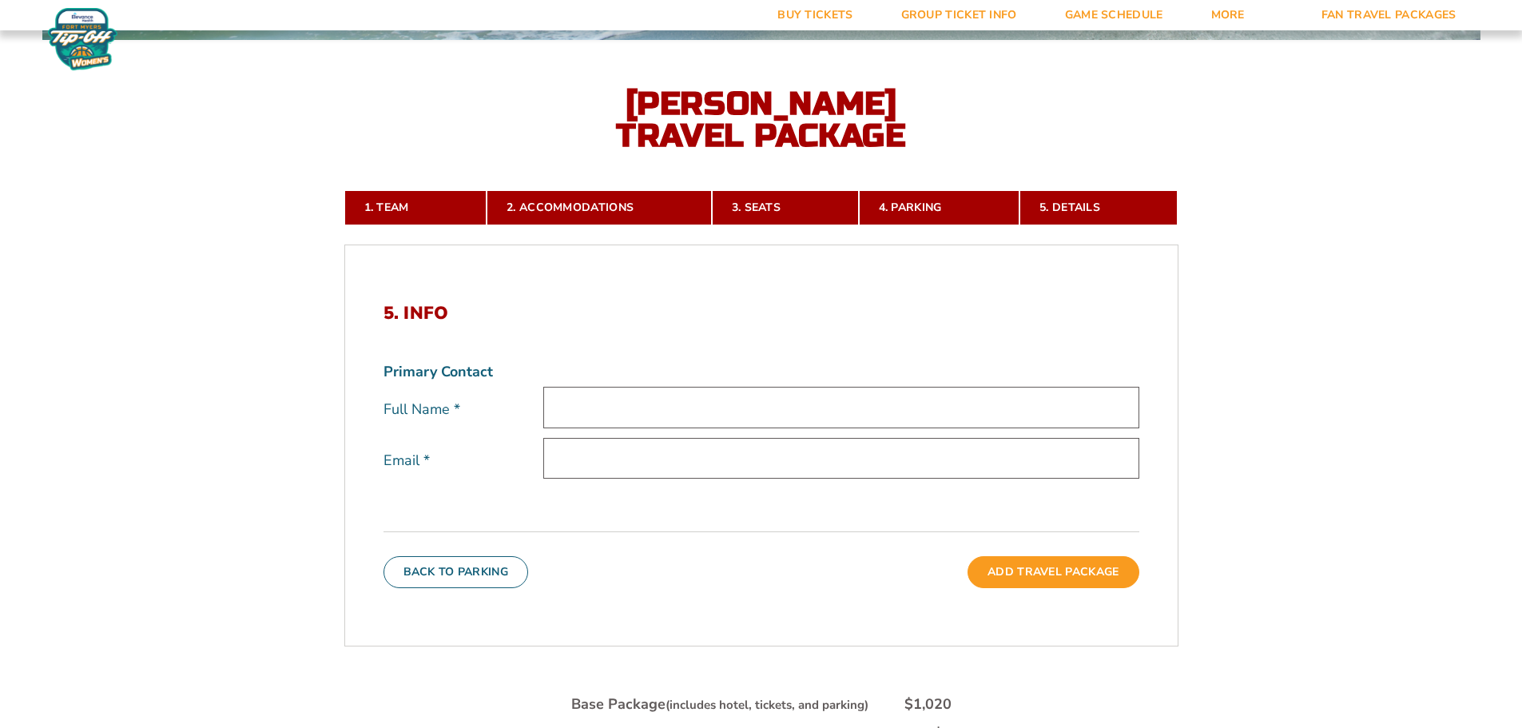
click at [691, 404] on input "text" at bounding box center [841, 407] width 596 height 41
click at [672, 471] on input "email" at bounding box center [841, 458] width 596 height 41
click at [395, 205] on link "1. Team" at bounding box center [415, 207] width 143 height 35
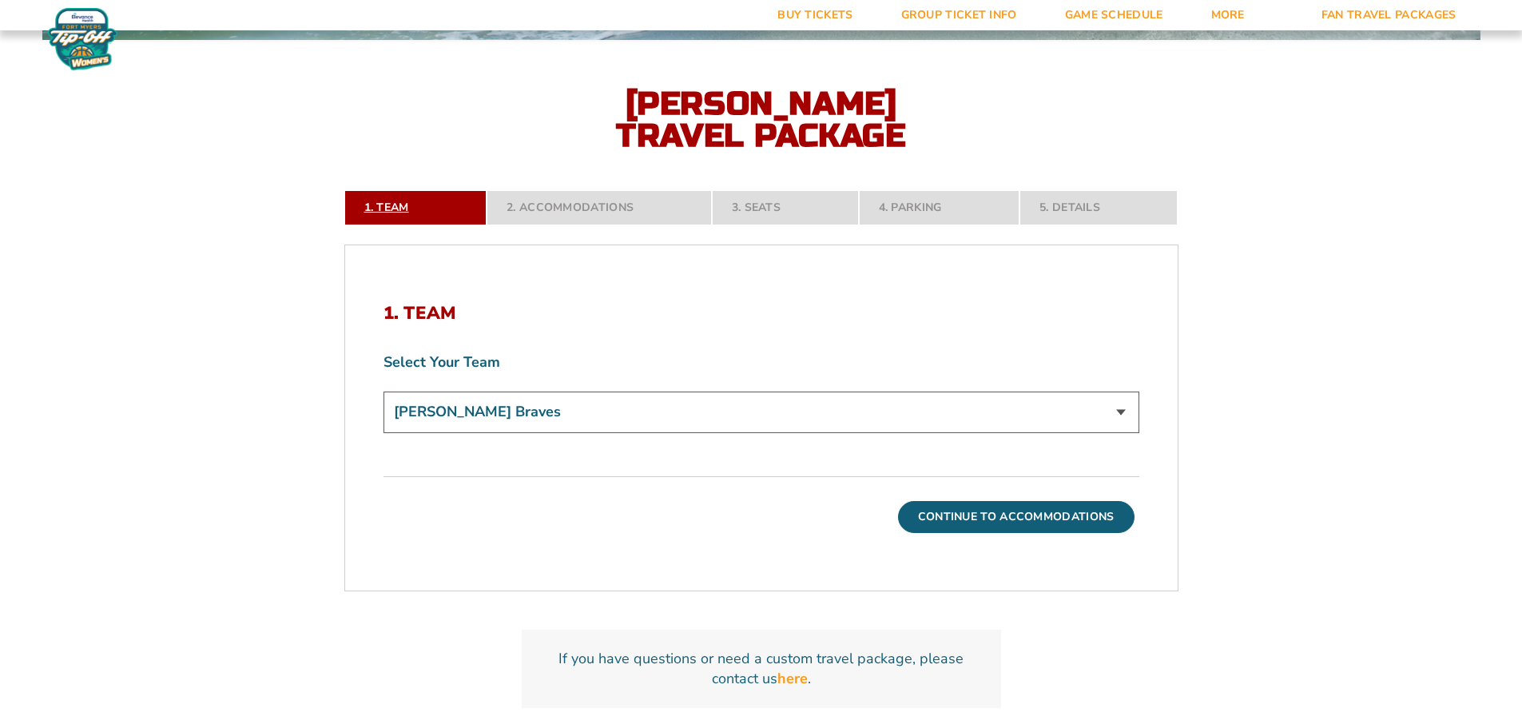
click at [395, 205] on nav "1. Team 2. Accommodations 3. Seats 4. Parking 5. Details" at bounding box center [761, 207] width 834 height 35
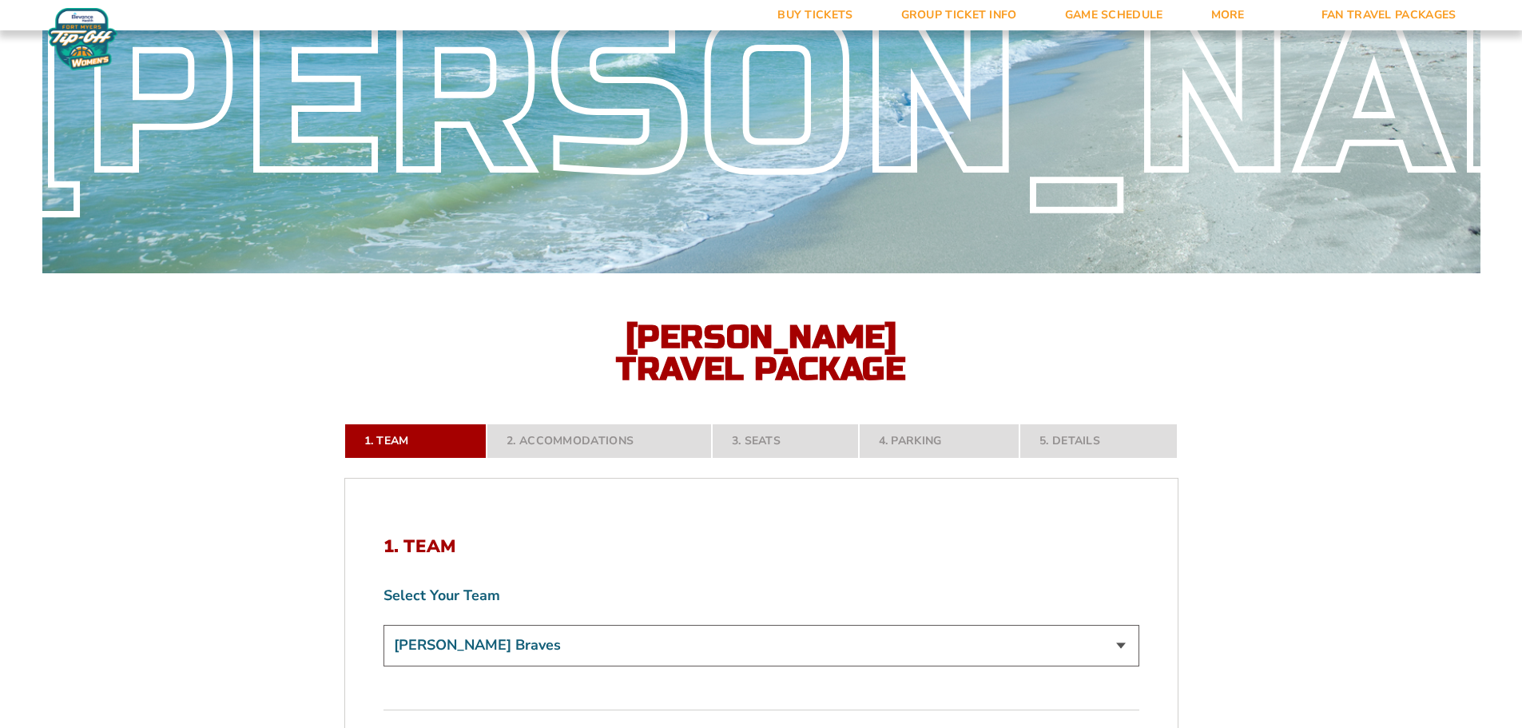
scroll to position [105, 0]
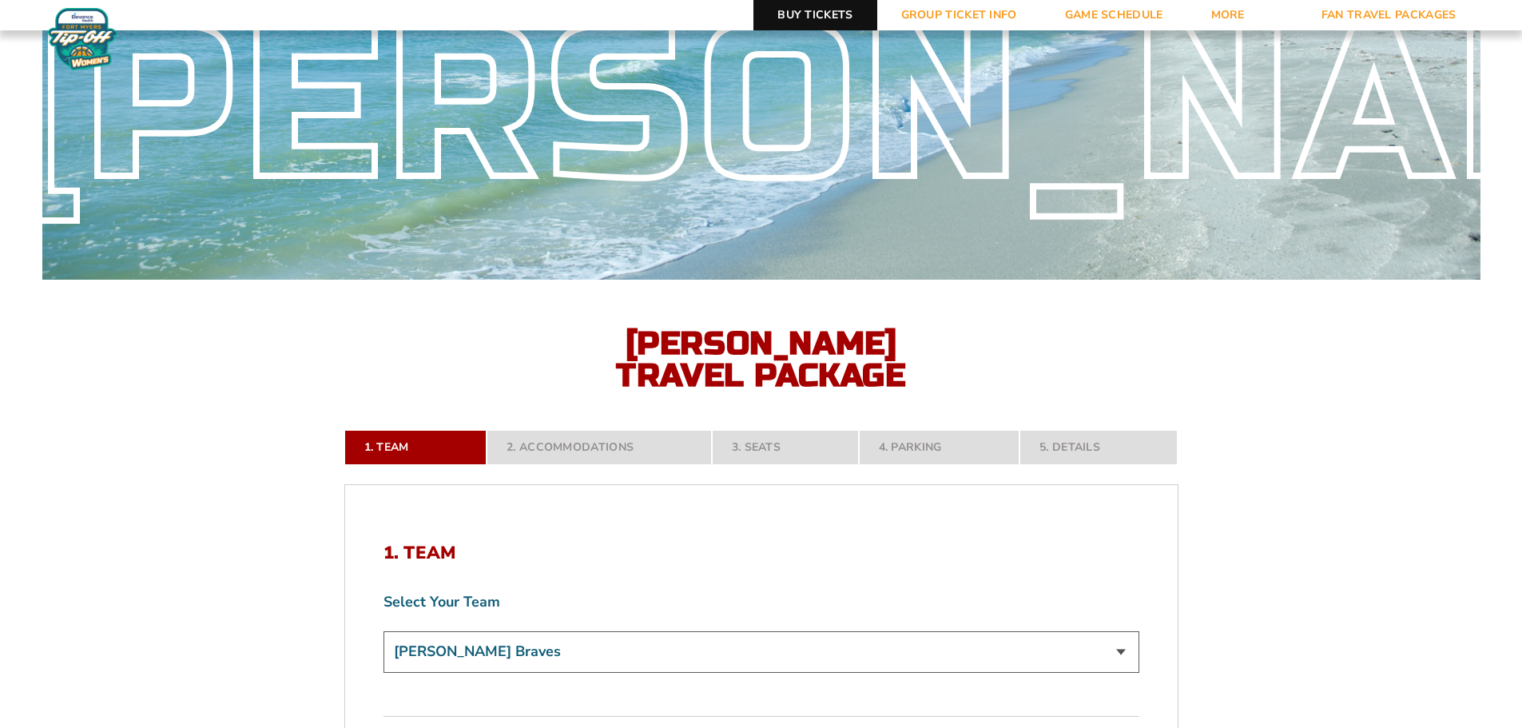
click at [818, 22] on link "Buy Tickets" at bounding box center [815, 15] width 123 height 30
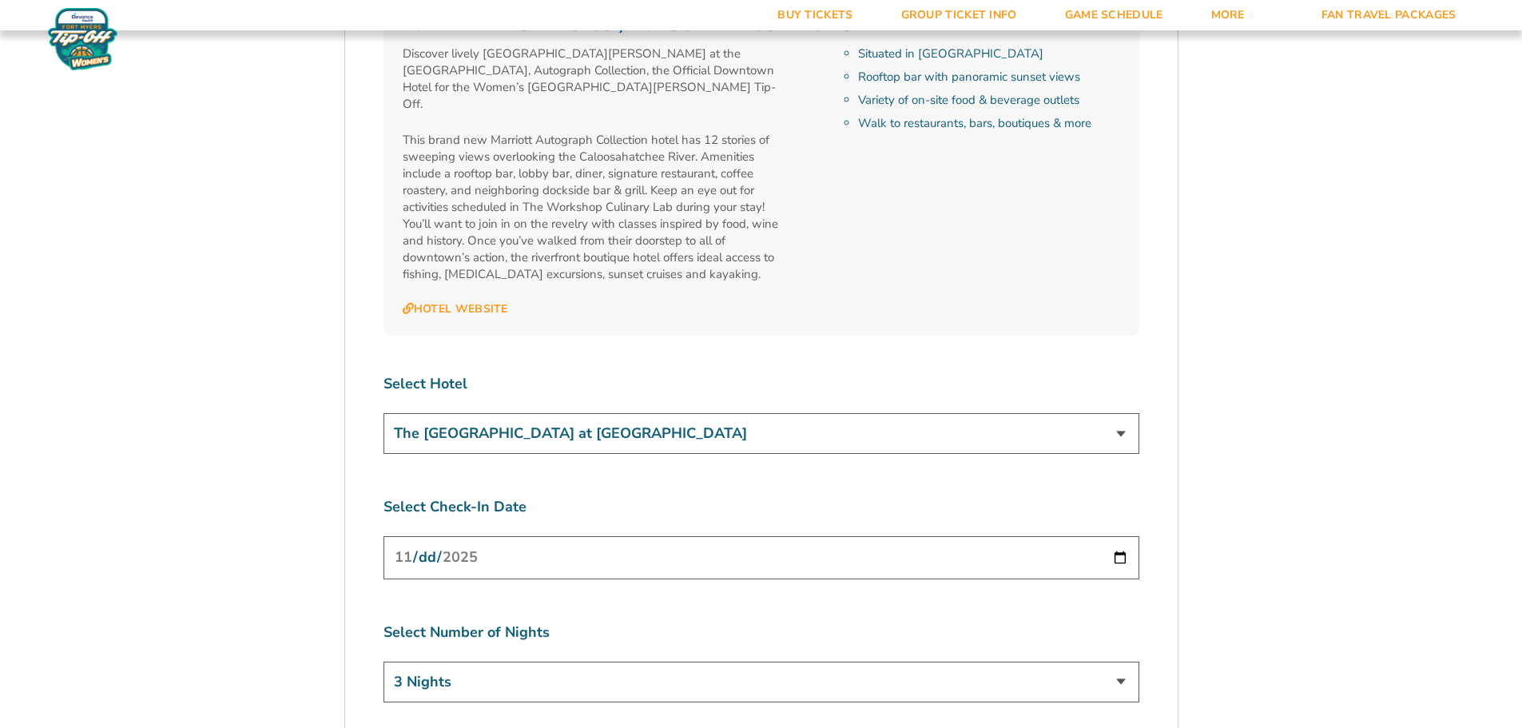
scroll to position [5754, 0]
click at [535, 535] on input "[DATE]" at bounding box center [762, 556] width 756 height 42
click at [1118, 660] on select "3 Nights 4 Nights 5 Nights 6 Nights" at bounding box center [762, 680] width 756 height 41
click at [1119, 660] on select "3 Nights 4 Nights 5 Nights 6 Nights" at bounding box center [762, 680] width 756 height 41
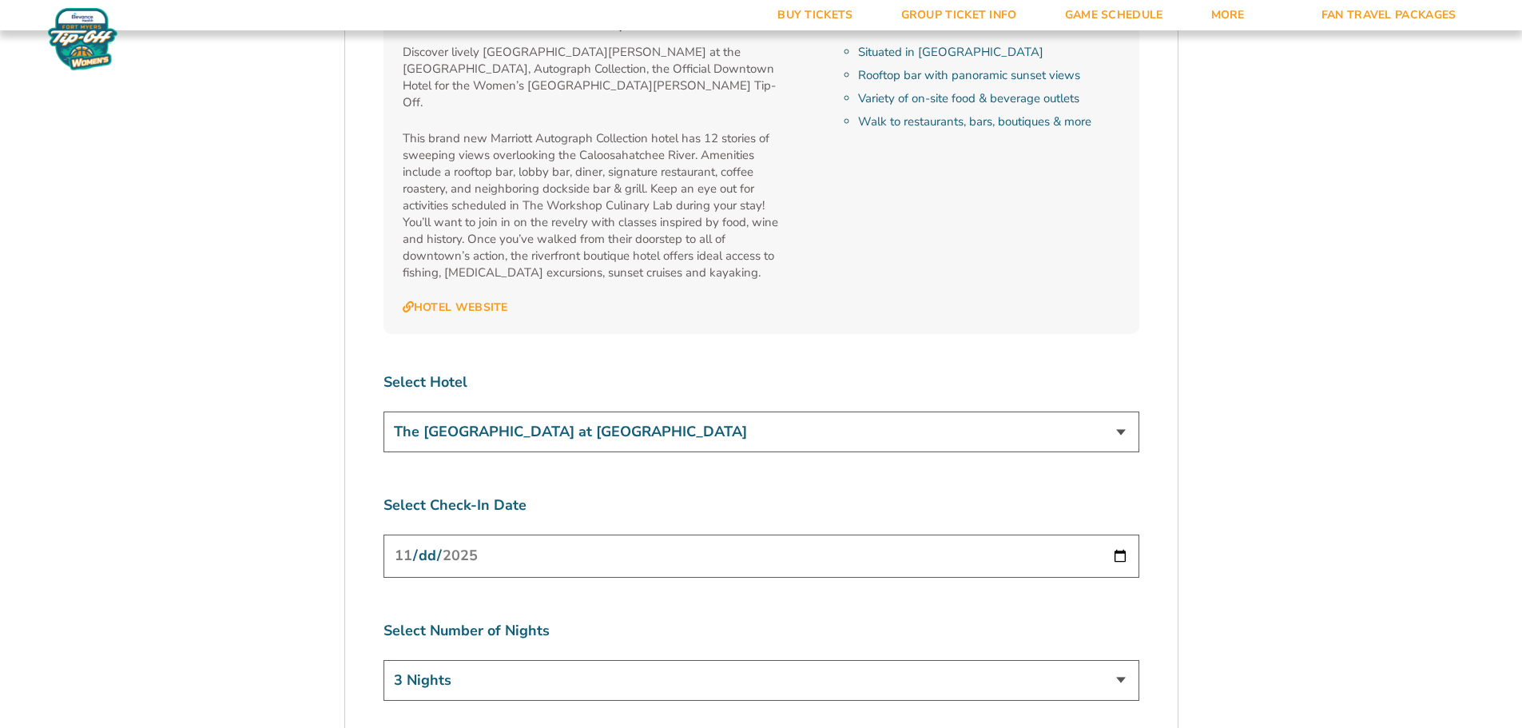
click at [1119, 660] on select "3 Nights 4 Nights 5 Nights 6 Nights" at bounding box center [762, 680] width 756 height 41
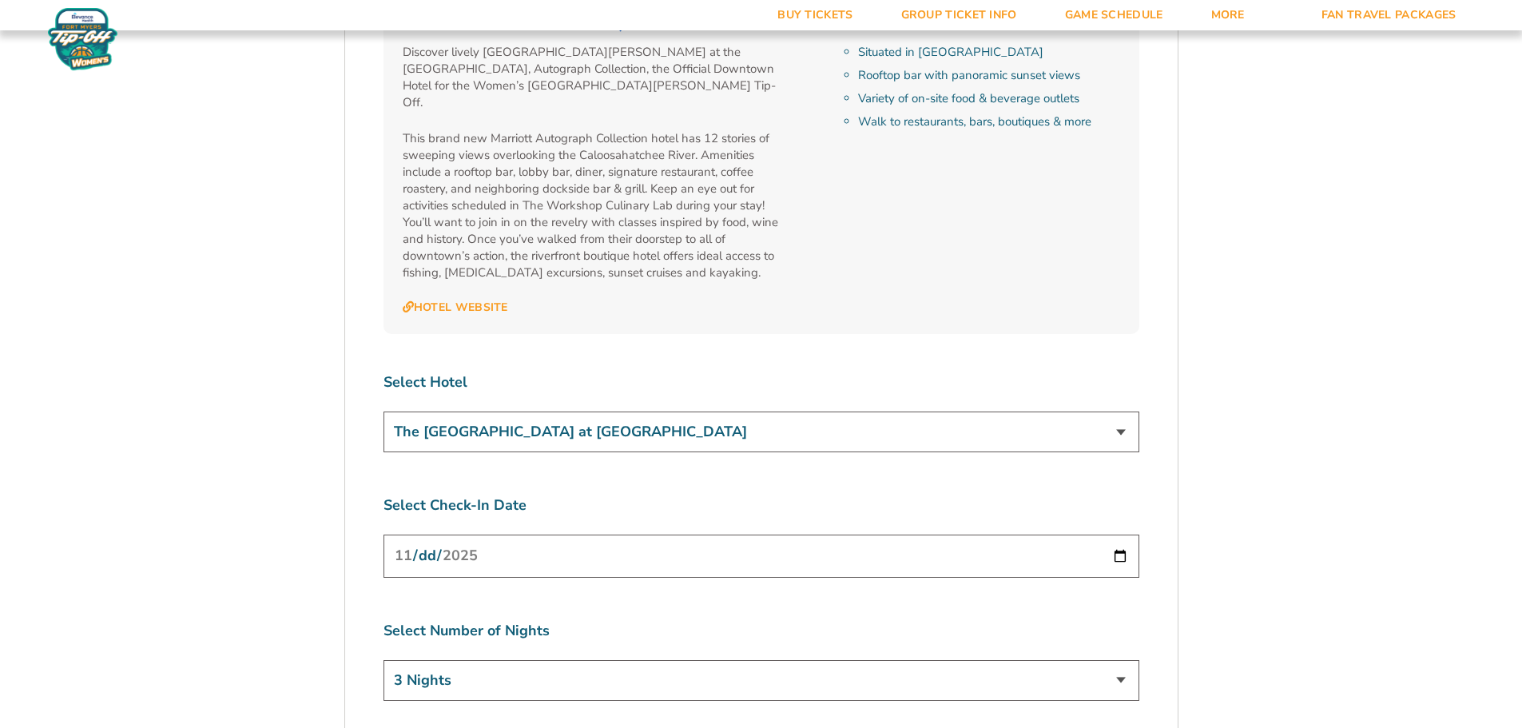
click at [1119, 660] on select "3 Nights 4 Nights 5 Nights 6 Nights" at bounding box center [762, 680] width 756 height 41
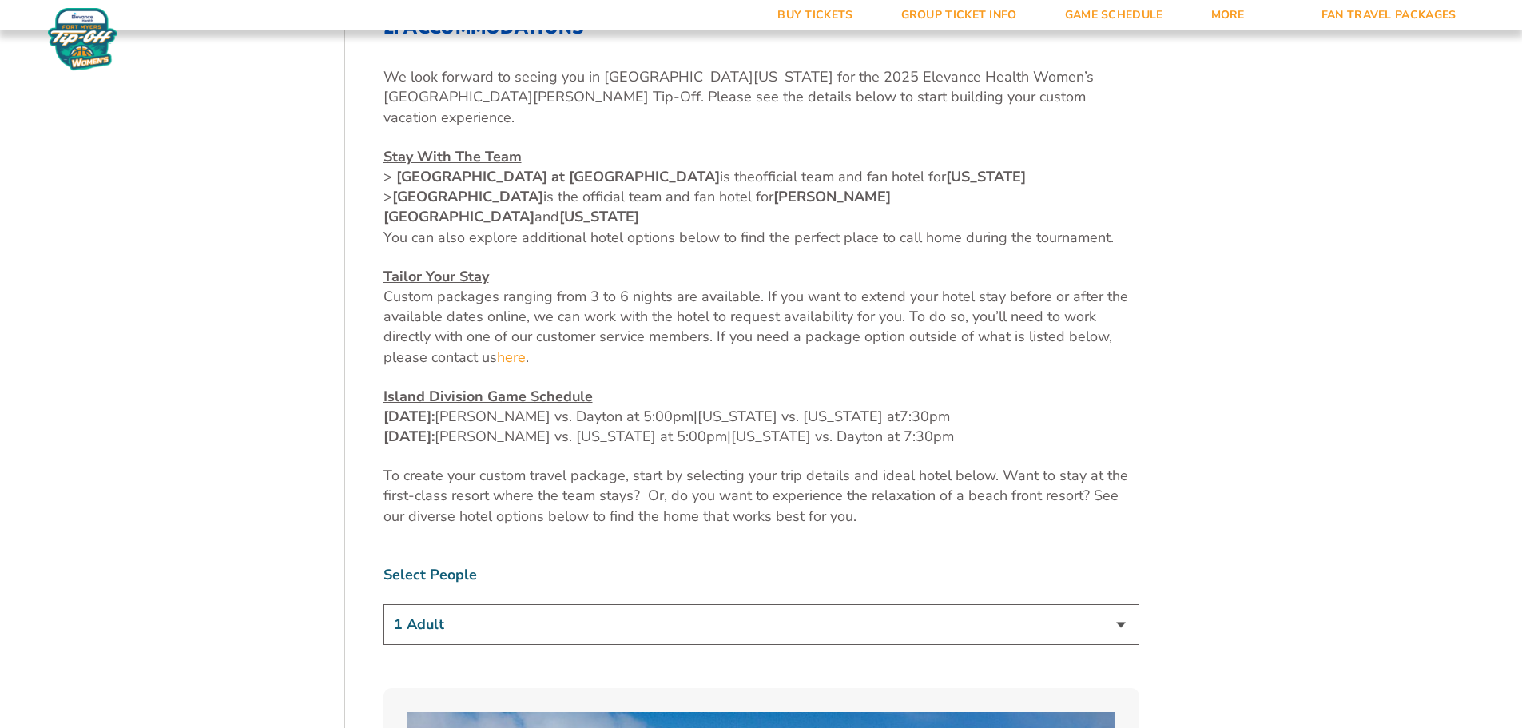
scroll to position [639, 0]
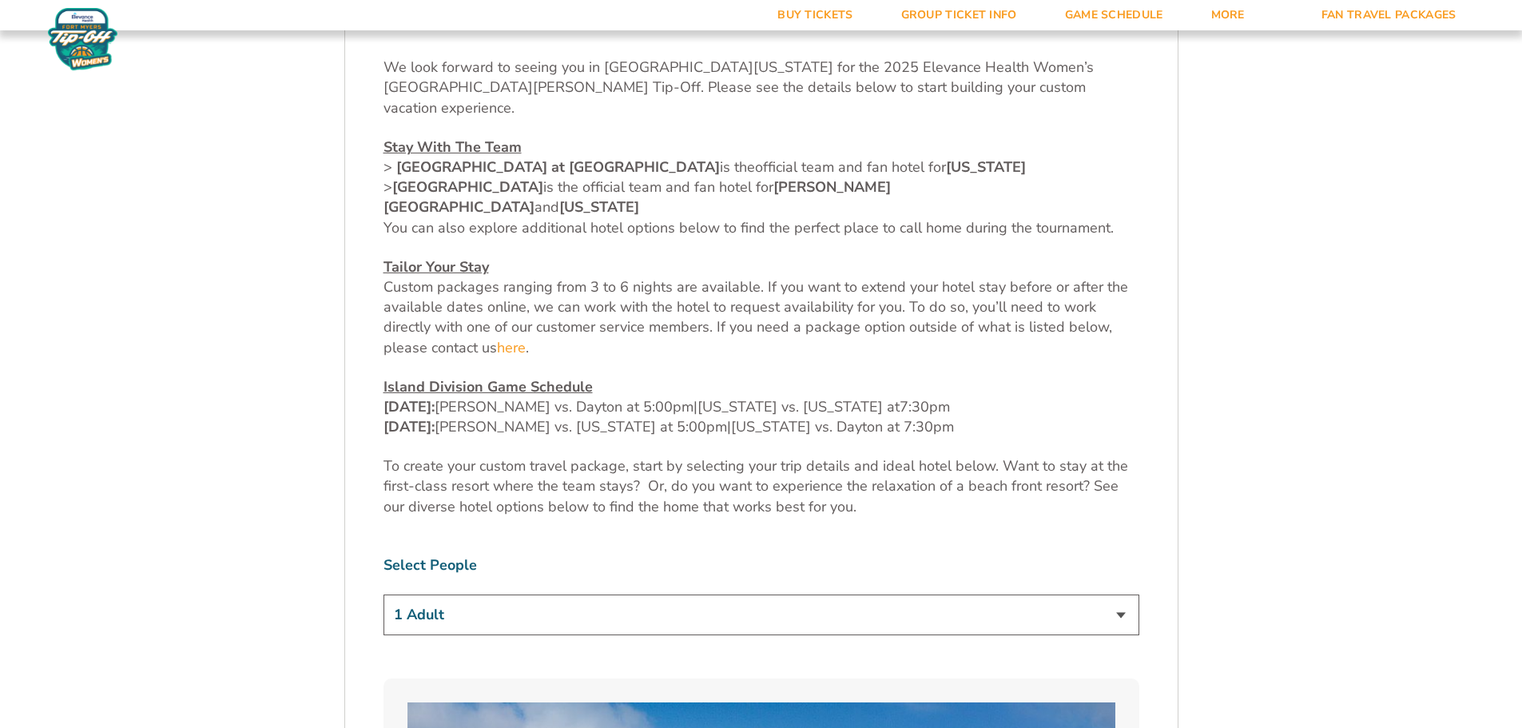
click at [824, 456] on p "To create your custom travel package, start by selecting your trip details and …" at bounding box center [762, 486] width 756 height 61
click at [666, 555] on div "Select People 1 Adult 2 Adults 3 Adults 4 Adults 2 Adults + 1 Child 2 Adults + …" at bounding box center [762, 597] width 756 height 85
click at [653, 595] on select "1 Adult 2 Adults 3 Adults 4 Adults 2 Adults + 1 Child 2 Adults + 2 Children 2 A…" at bounding box center [762, 615] width 756 height 41
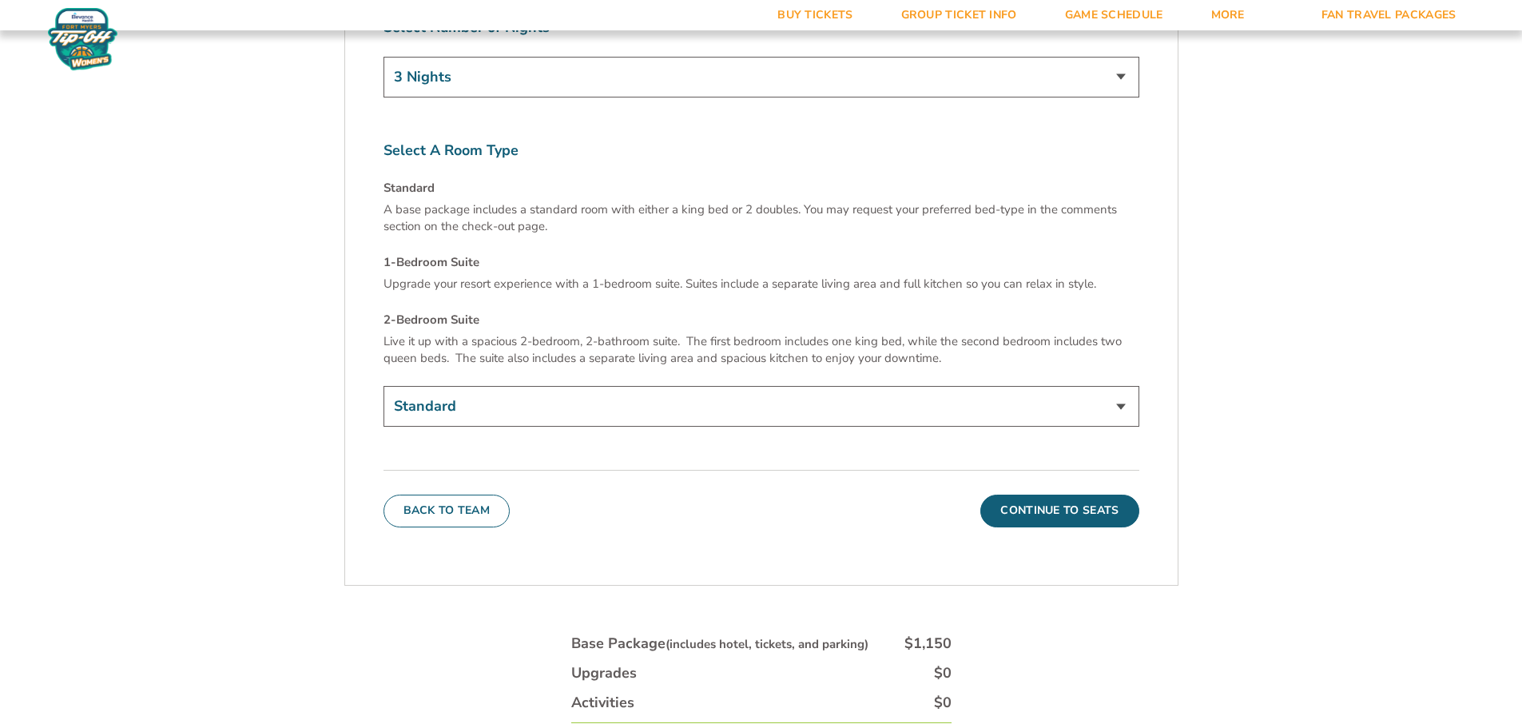
scroll to position [6692, 0]
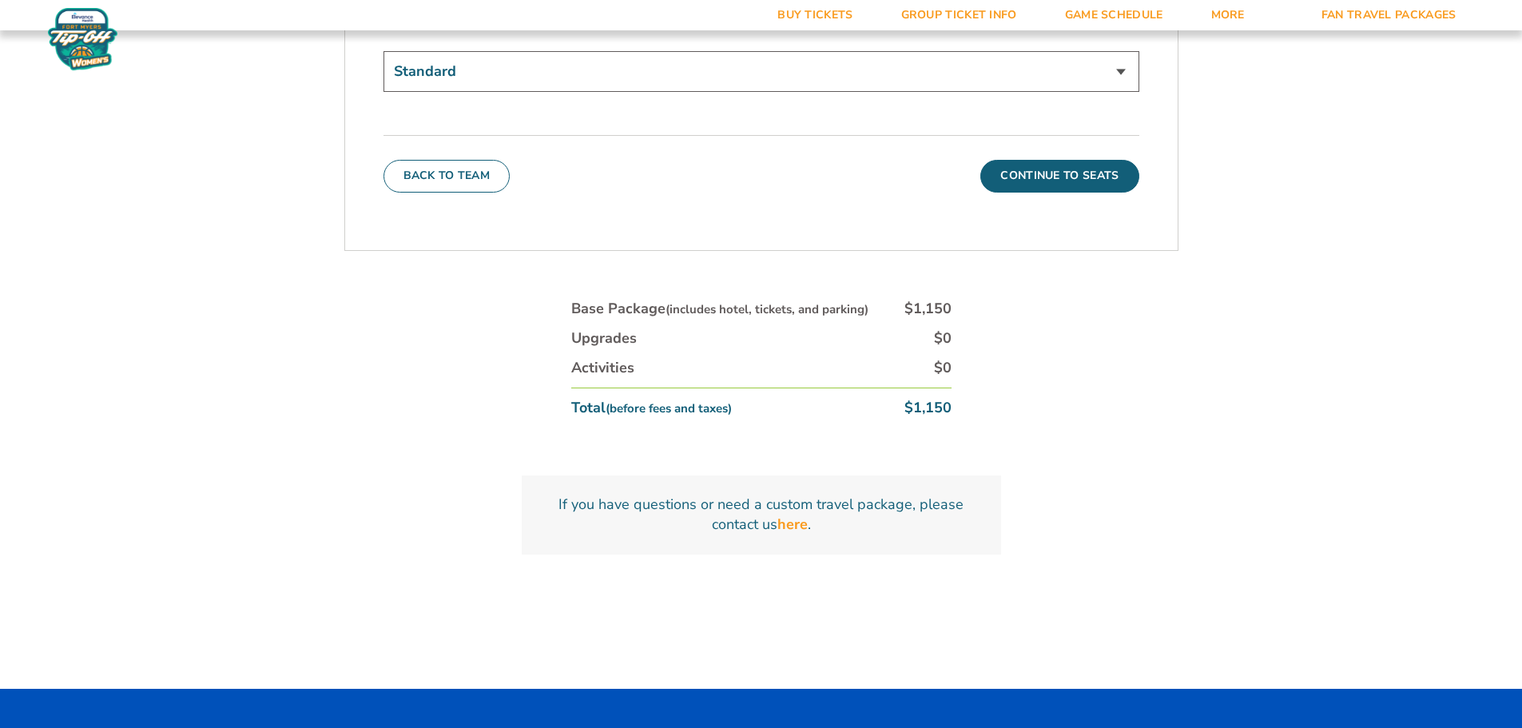
drag, startPoint x: 699, startPoint y: 543, endPoint x: 752, endPoint y: 628, distance: 100.5
click at [949, 19] on link "Group Ticket Info" at bounding box center [959, 15] width 164 height 30
